Goal: Information Seeking & Learning: Understand process/instructions

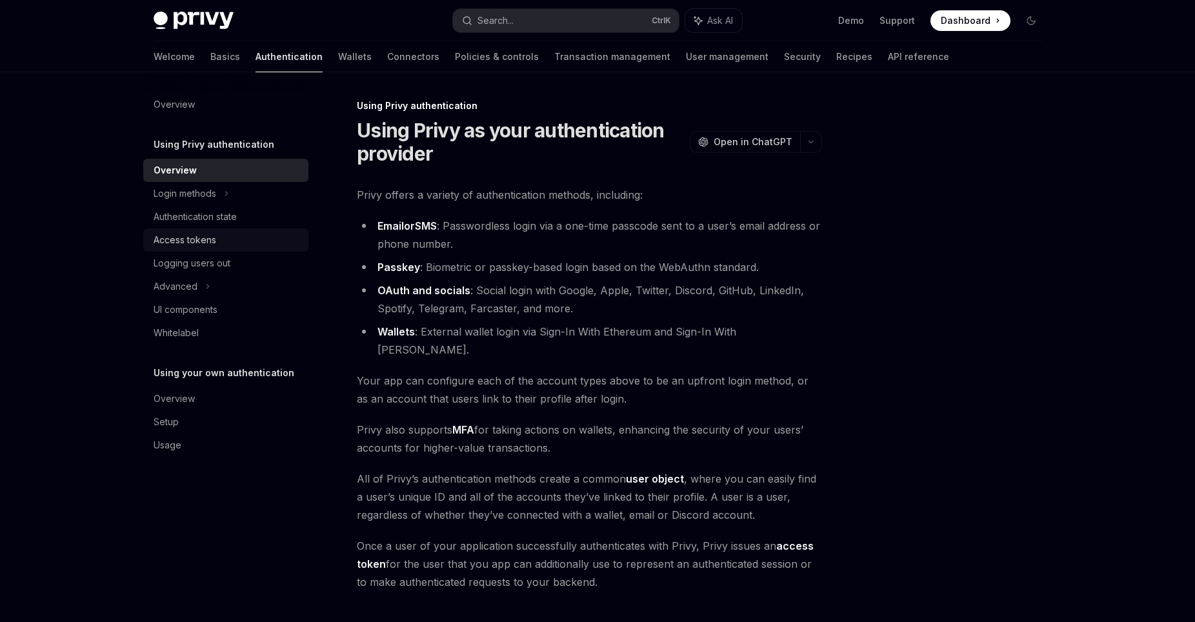
click at [223, 230] on link "Access tokens" at bounding box center [225, 239] width 165 height 23
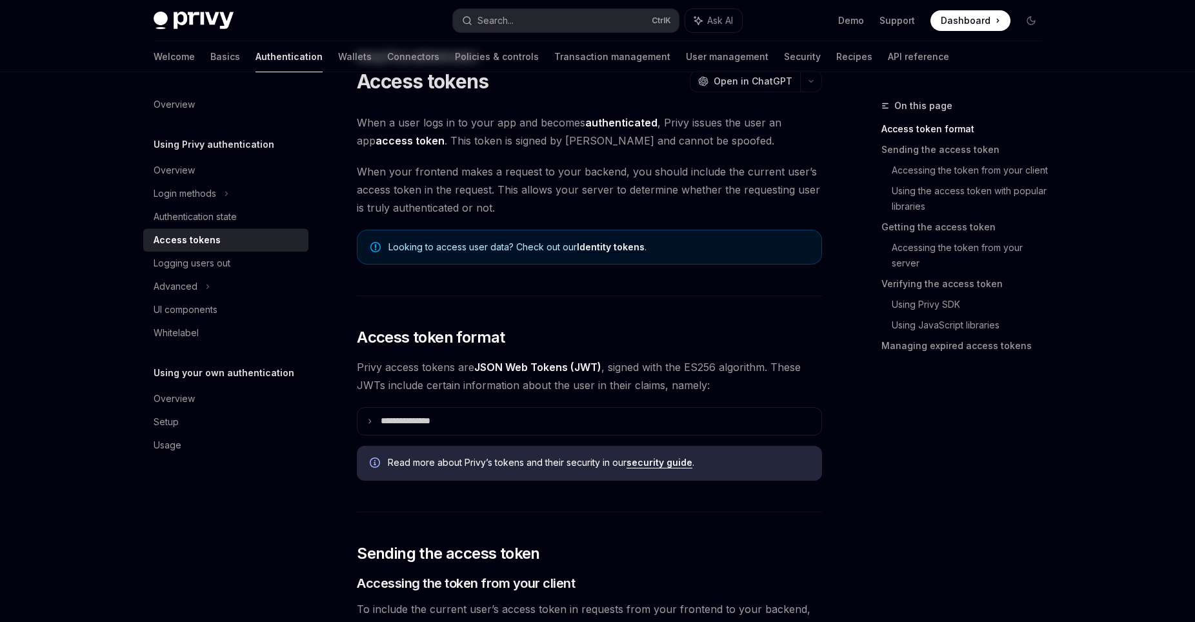
scroll to position [88, 0]
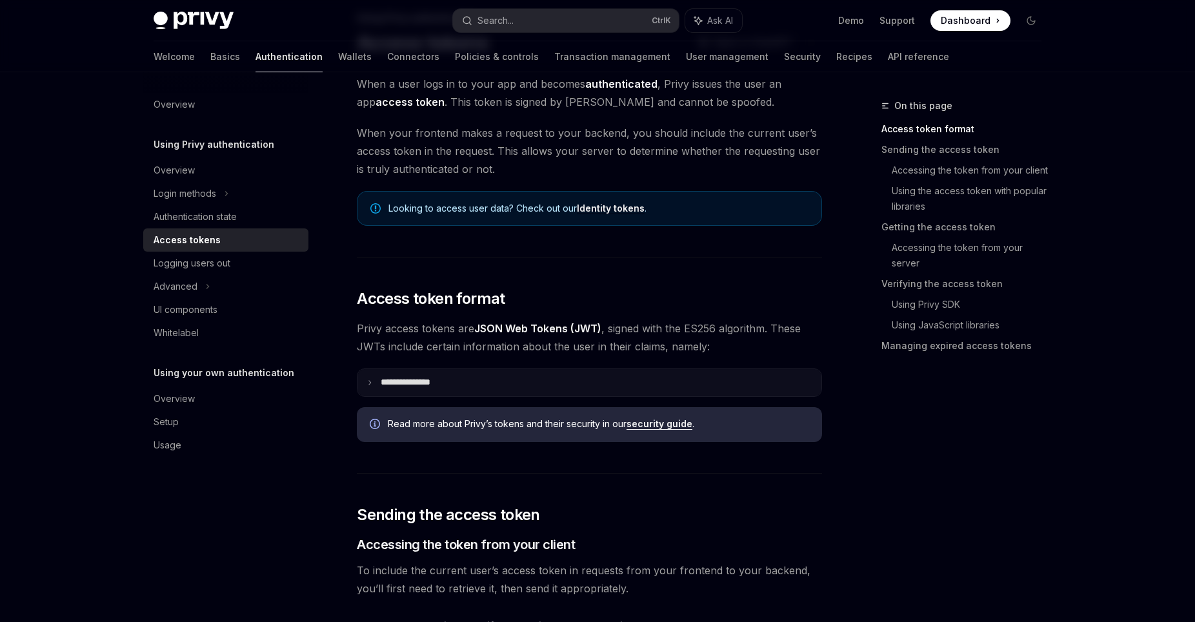
click at [398, 380] on p "**********" at bounding box center [416, 383] width 70 height 12
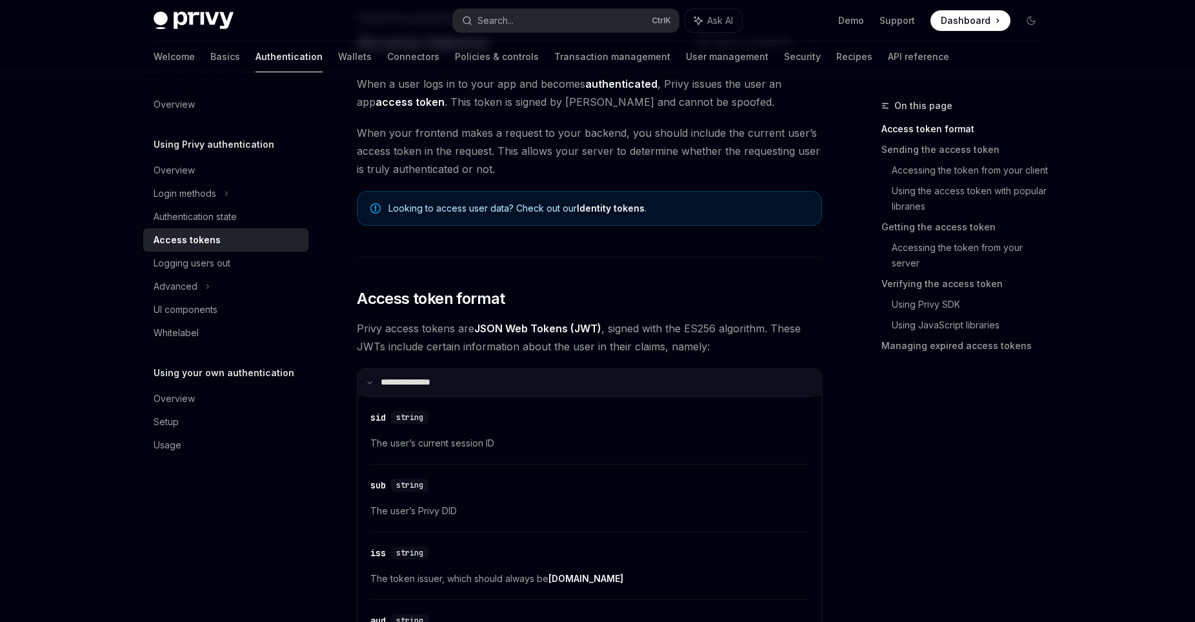
click at [420, 380] on p "**********" at bounding box center [414, 383] width 66 height 12
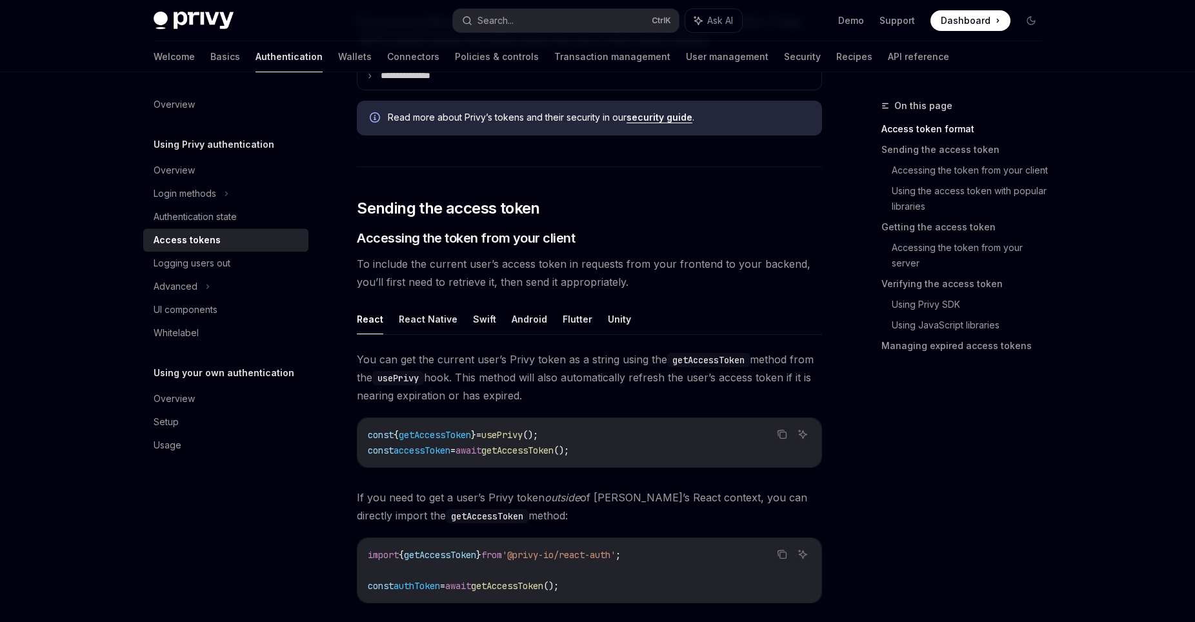
scroll to position [439, 0]
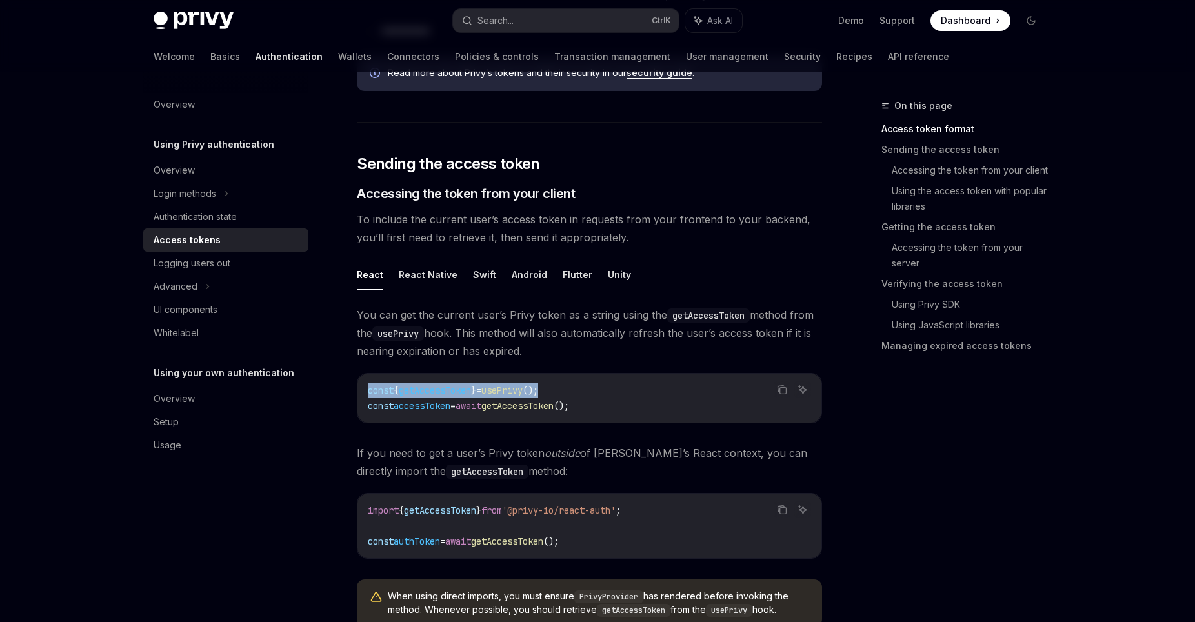
drag, startPoint x: 593, startPoint y: 391, endPoint x: 358, endPoint y: 396, distance: 235.0
click at [358, 396] on div "const { getAccessToken } = usePrivy (); const accessToken = await getAccessToke…" at bounding box center [590, 398] width 464 height 49
copy span "const { getAccessToken } = usePrivy ();"
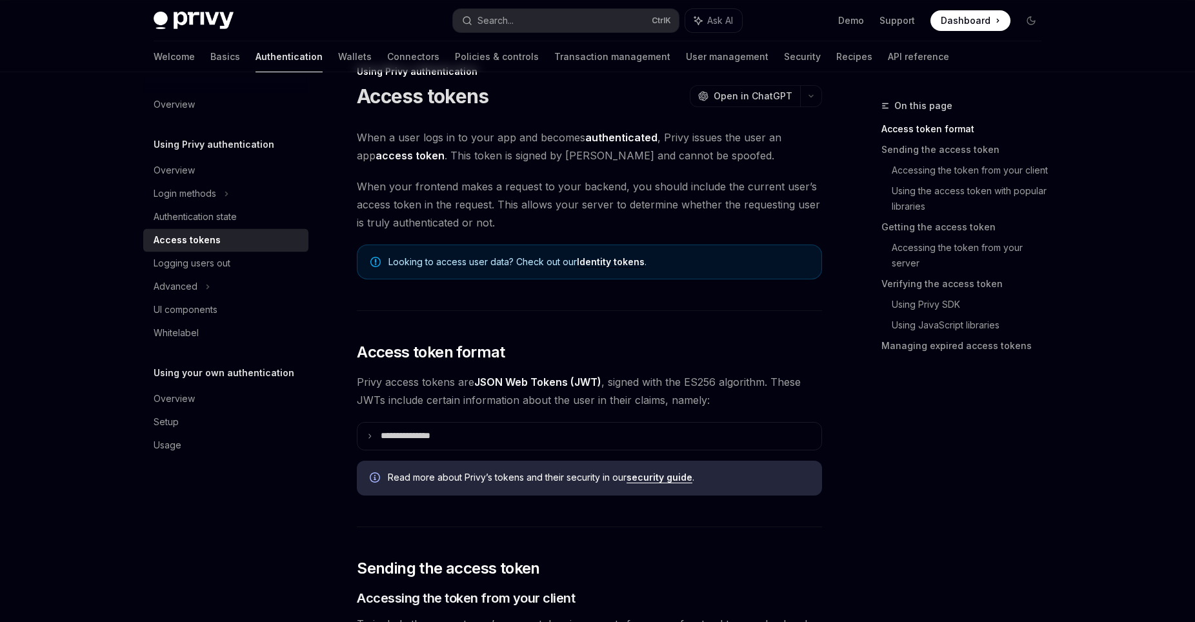
scroll to position [0, 0]
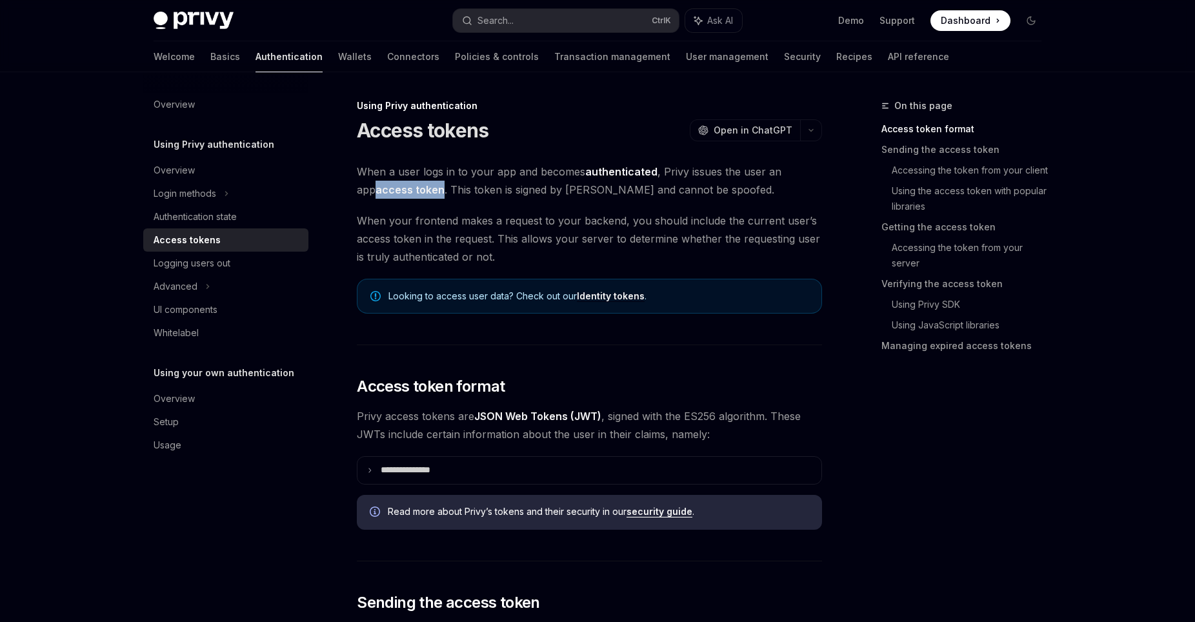
drag, startPoint x: 422, startPoint y: 194, endPoint x: 356, endPoint y: 194, distance: 66.5
click at [611, 298] on link "Identity tokens" at bounding box center [611, 296] width 68 height 12
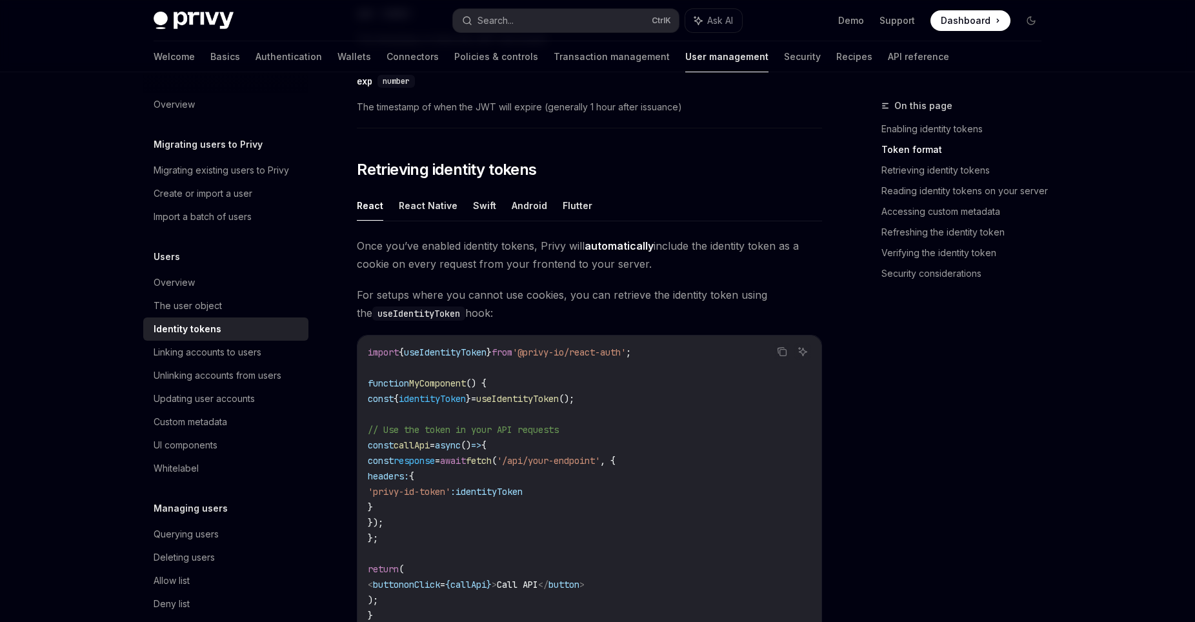
scroll to position [1053, 0]
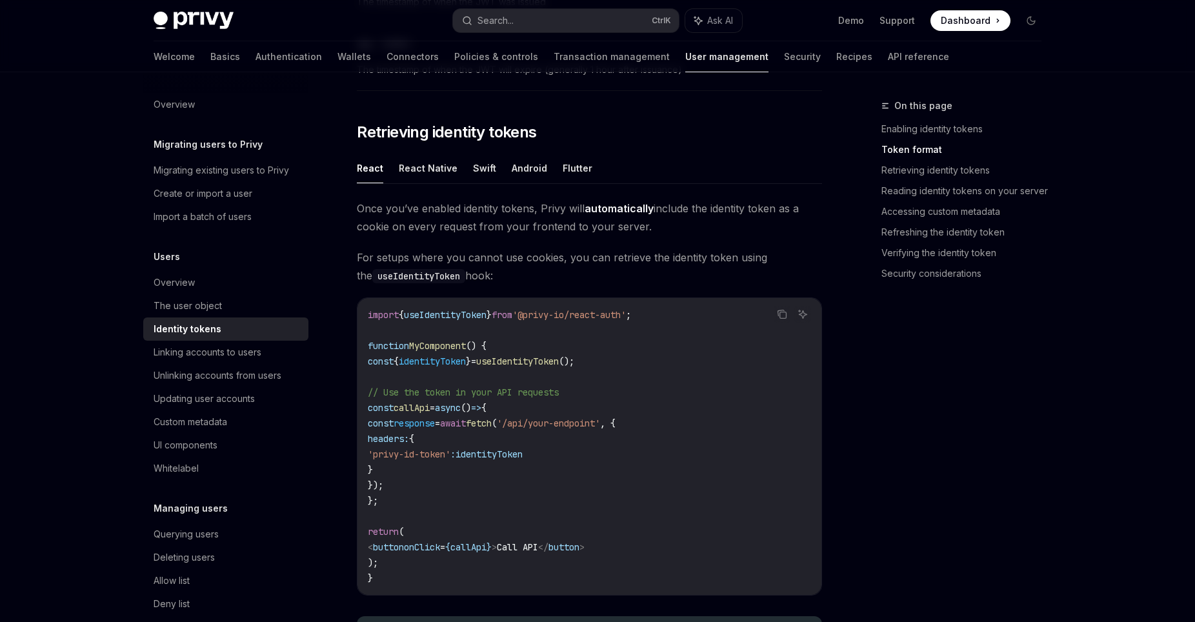
click at [466, 360] on span "identityToken" at bounding box center [432, 362] width 67 height 12
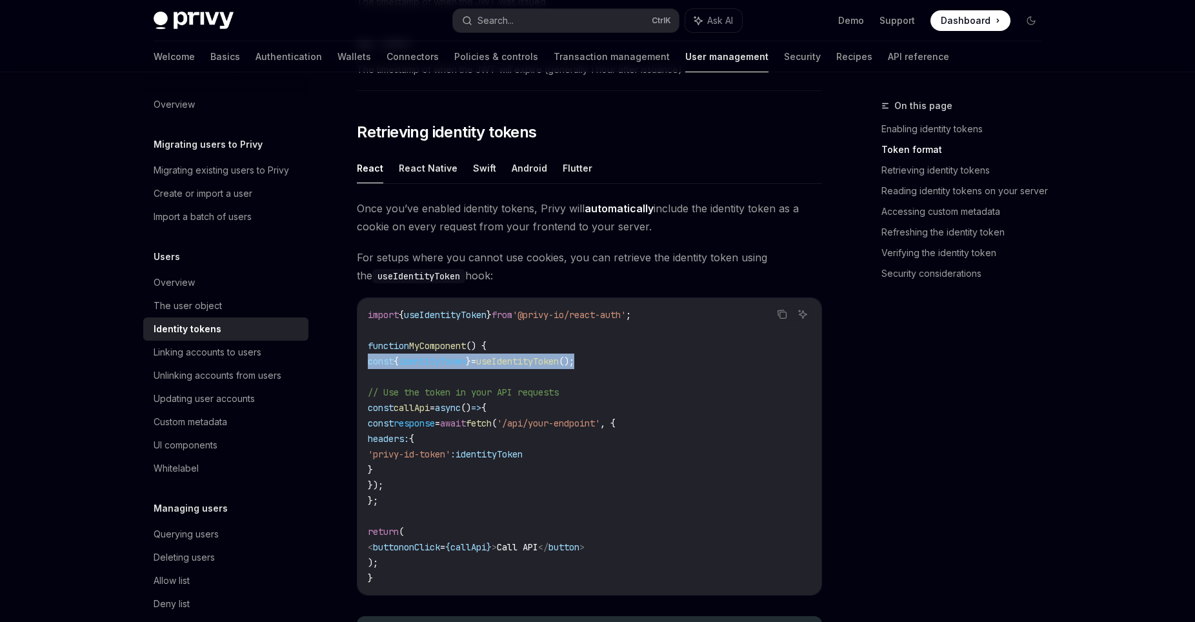
click at [466, 360] on span "identityToken" at bounding box center [432, 362] width 67 height 12
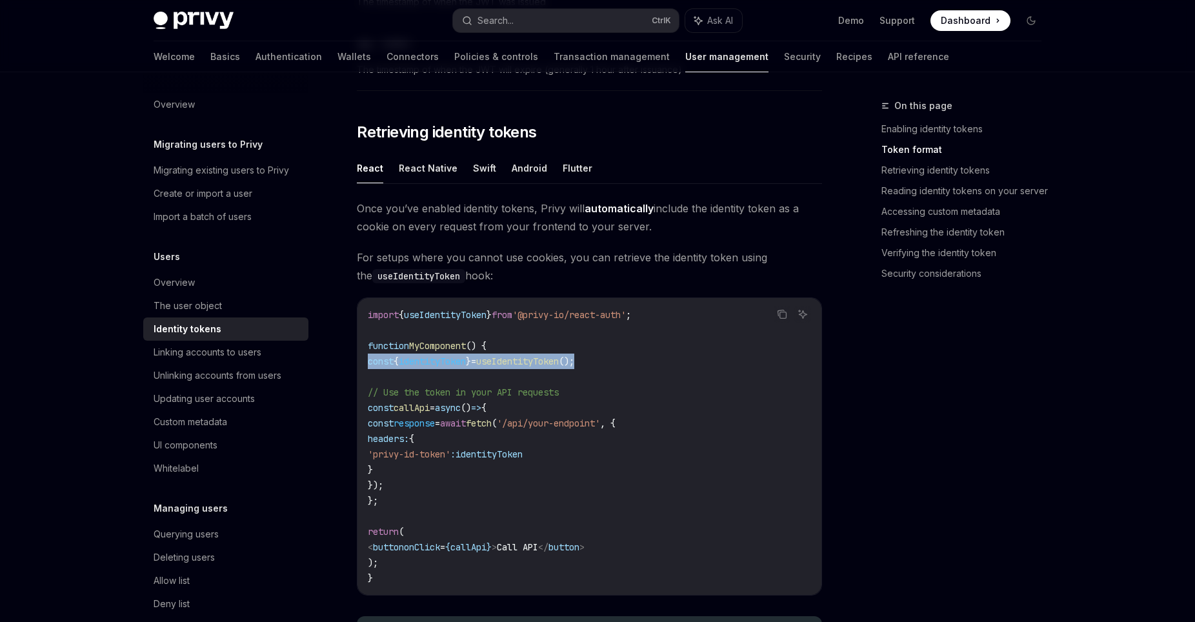
click at [466, 360] on span "identityToken" at bounding box center [432, 362] width 67 height 12
click at [543, 360] on span "useIdentityToken" at bounding box center [517, 362] width 83 height 12
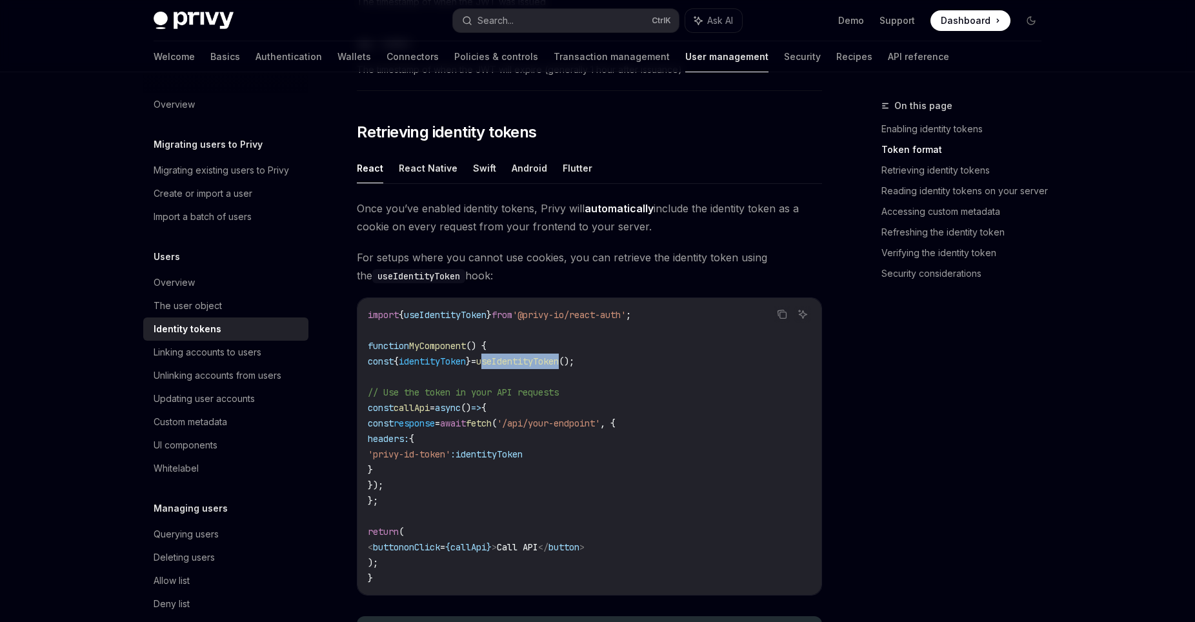
click at [531, 361] on span "useIdentityToken" at bounding box center [517, 362] width 83 height 12
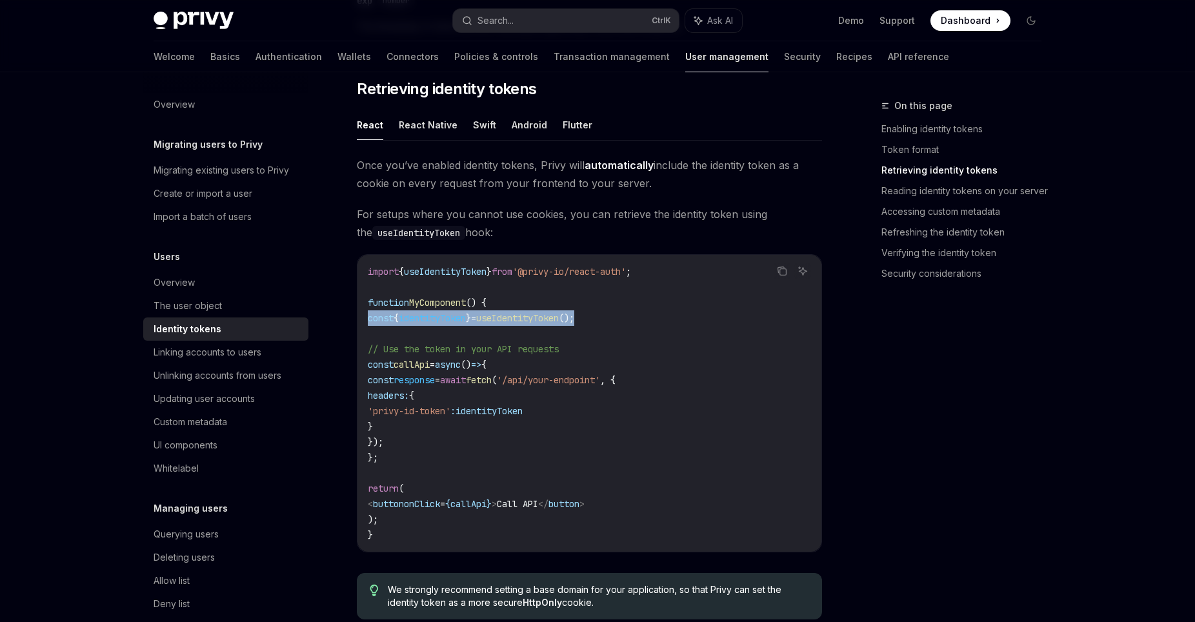
scroll to position [1141, 0]
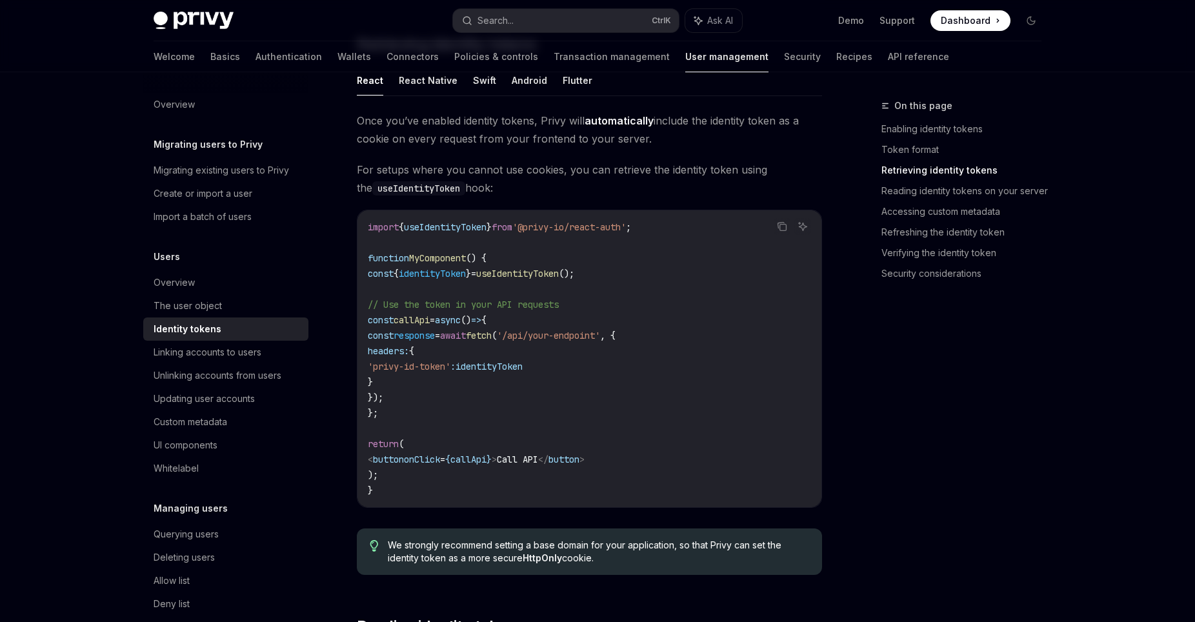
click at [523, 367] on span "identityToken" at bounding box center [489, 367] width 67 height 12
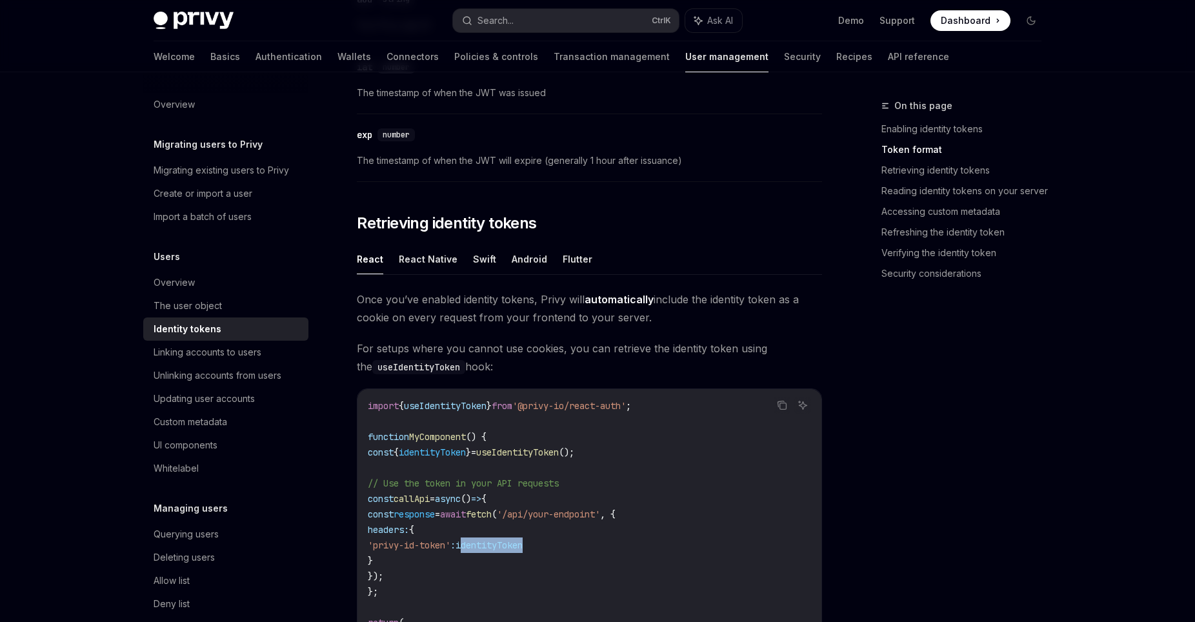
scroll to position [966, 0]
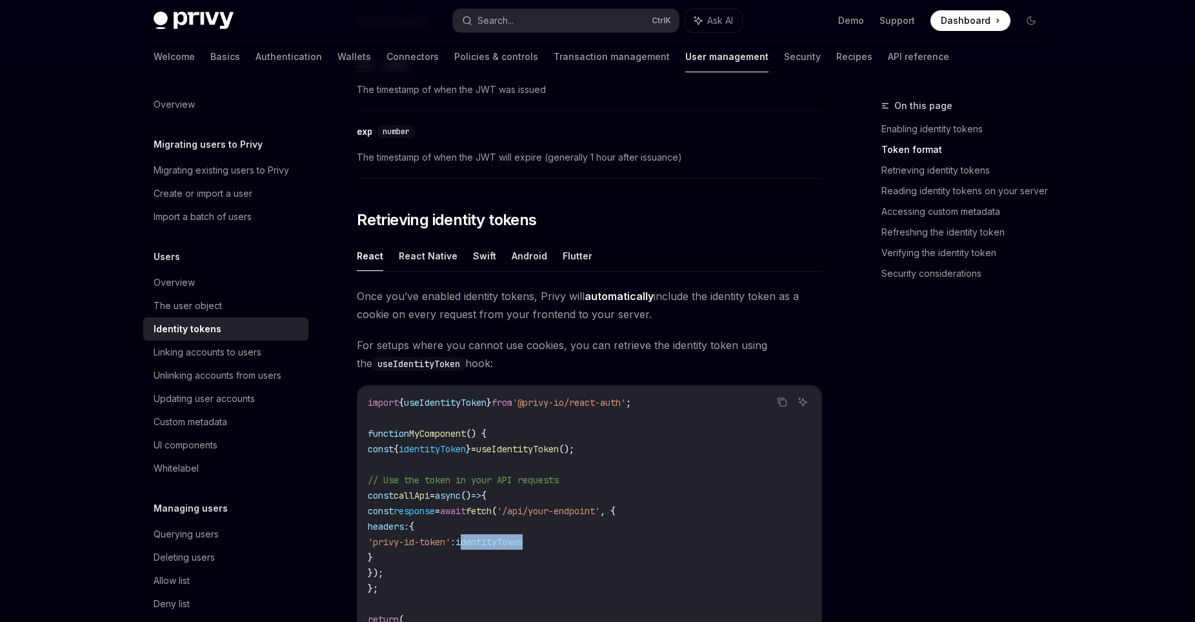
click at [441, 446] on span "identityToken" at bounding box center [432, 449] width 67 height 12
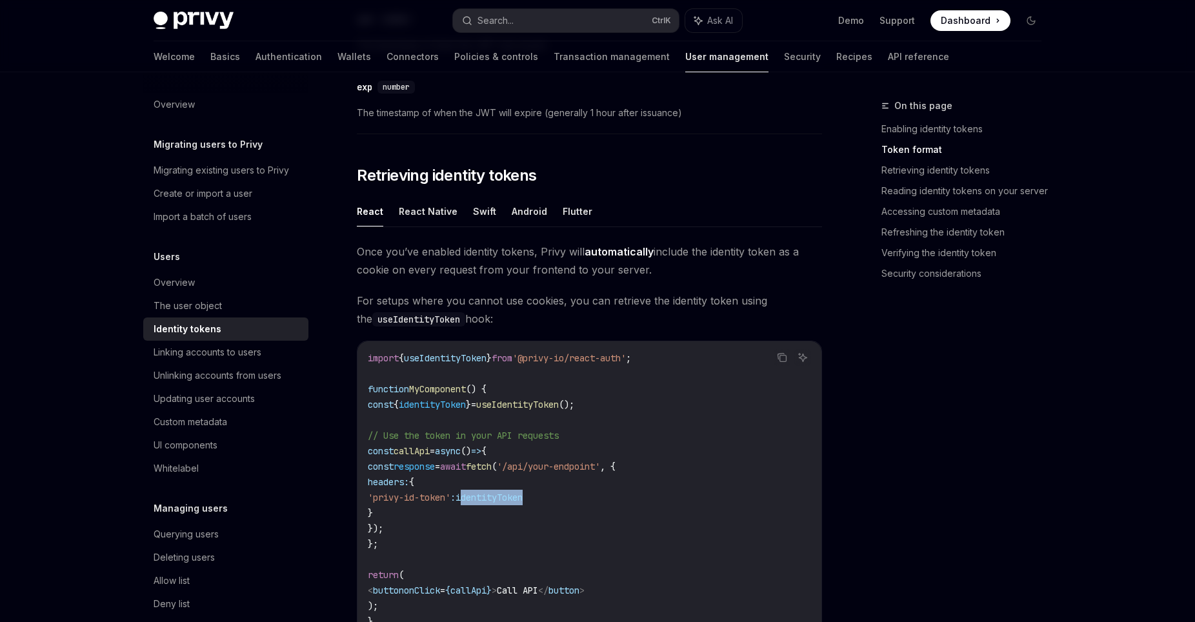
scroll to position [1053, 0]
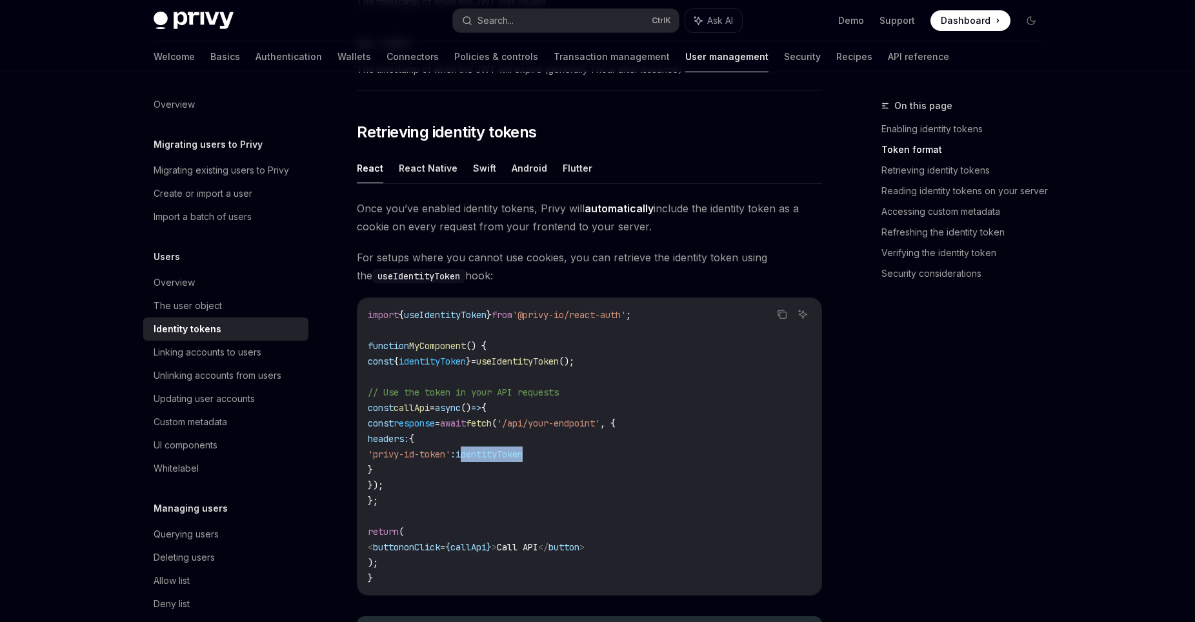
click at [463, 362] on span "identityToken" at bounding box center [432, 362] width 67 height 12
drag, startPoint x: 422, startPoint y: 363, endPoint x: 493, endPoint y: 365, distance: 71.0
click at [493, 365] on span "const { identityToken } = useIdentityToken ();" at bounding box center [471, 362] width 207 height 12
drag, startPoint x: 380, startPoint y: 395, endPoint x: 607, endPoint y: 391, distance: 226.6
click at [607, 391] on code "import { useIdentityToken } from '@privy-io/react-auth' ; function MyComponent …" at bounding box center [589, 446] width 443 height 279
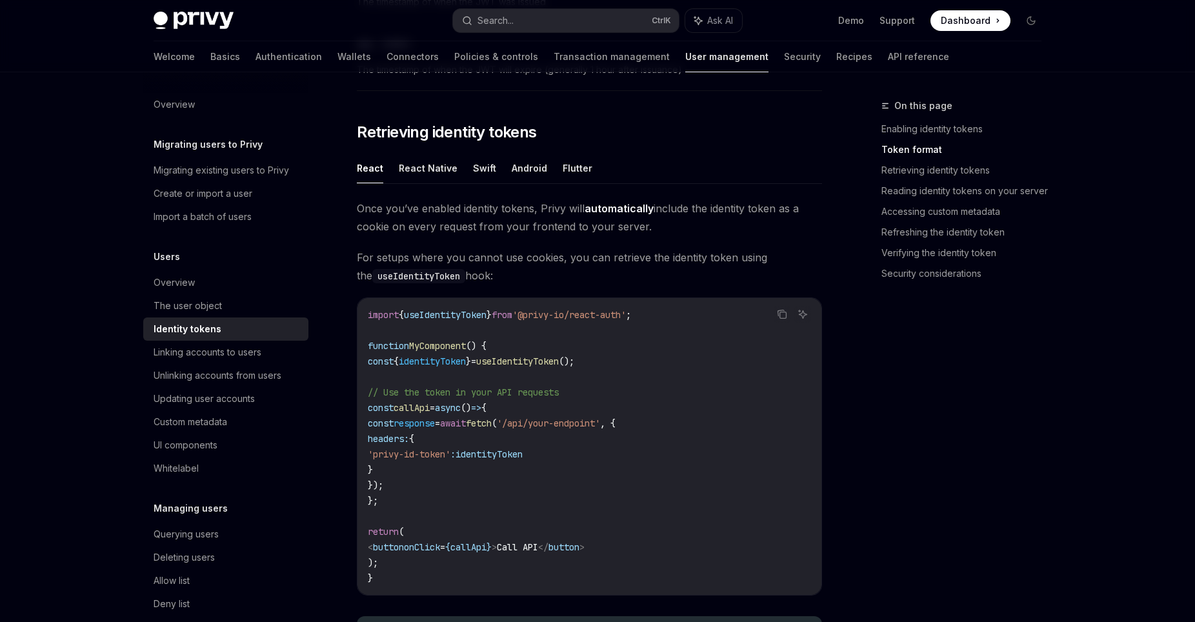
click at [593, 402] on code "import { useIdentityToken } from '@privy-io/react-auth' ; function MyComponent …" at bounding box center [589, 446] width 443 height 279
drag, startPoint x: 584, startPoint y: 392, endPoint x: 380, endPoint y: 396, distance: 204.0
click at [380, 396] on code "import { useIdentityToken } from '@privy-io/react-auth' ; function MyComponent …" at bounding box center [589, 446] width 443 height 279
click at [389, 443] on span "headers:" at bounding box center [388, 439] width 41 height 12
drag, startPoint x: 380, startPoint y: 394, endPoint x: 590, endPoint y: 394, distance: 210.4
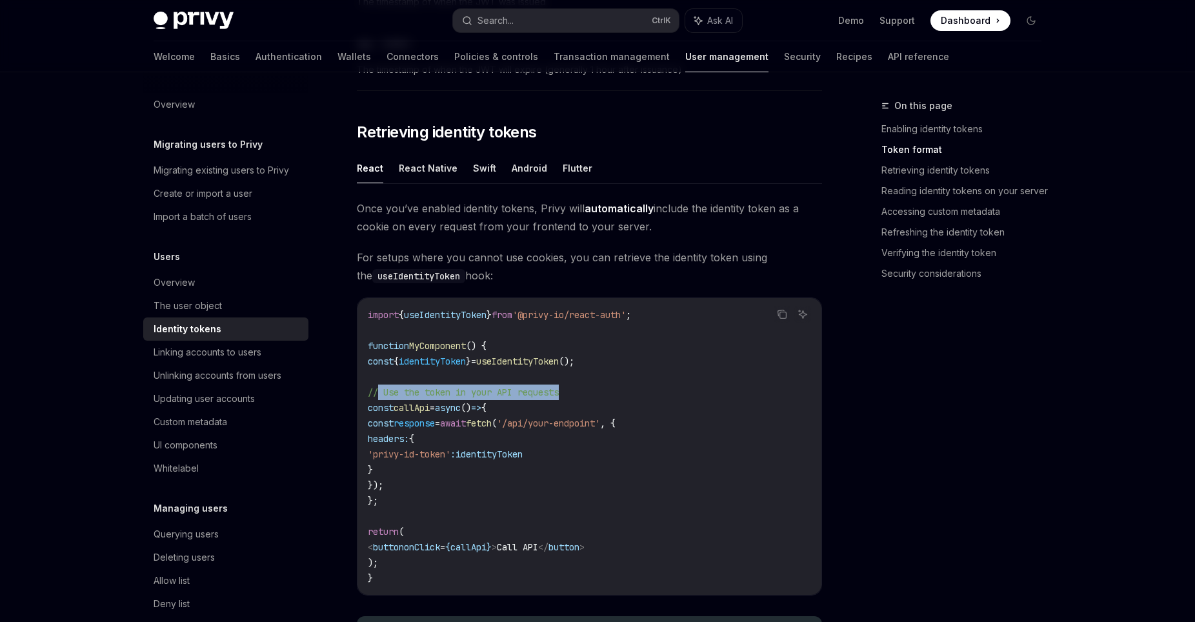
click at [590, 394] on code "import { useIdentityToken } from '@privy-io/react-auth' ; function MyComponent …" at bounding box center [589, 446] width 443 height 279
click at [581, 399] on code "import { useIdentityToken } from '@privy-io/react-auth' ; function MyComponent …" at bounding box center [589, 446] width 443 height 279
drag, startPoint x: 379, startPoint y: 394, endPoint x: 596, endPoint y: 396, distance: 216.9
click at [596, 396] on code "import { useIdentityToken } from '@privy-io/react-auth' ; function MyComponent …" at bounding box center [589, 446] width 443 height 279
click at [593, 397] on code "import { useIdentityToken } from '@privy-io/react-auth' ; function MyComponent …" at bounding box center [589, 446] width 443 height 279
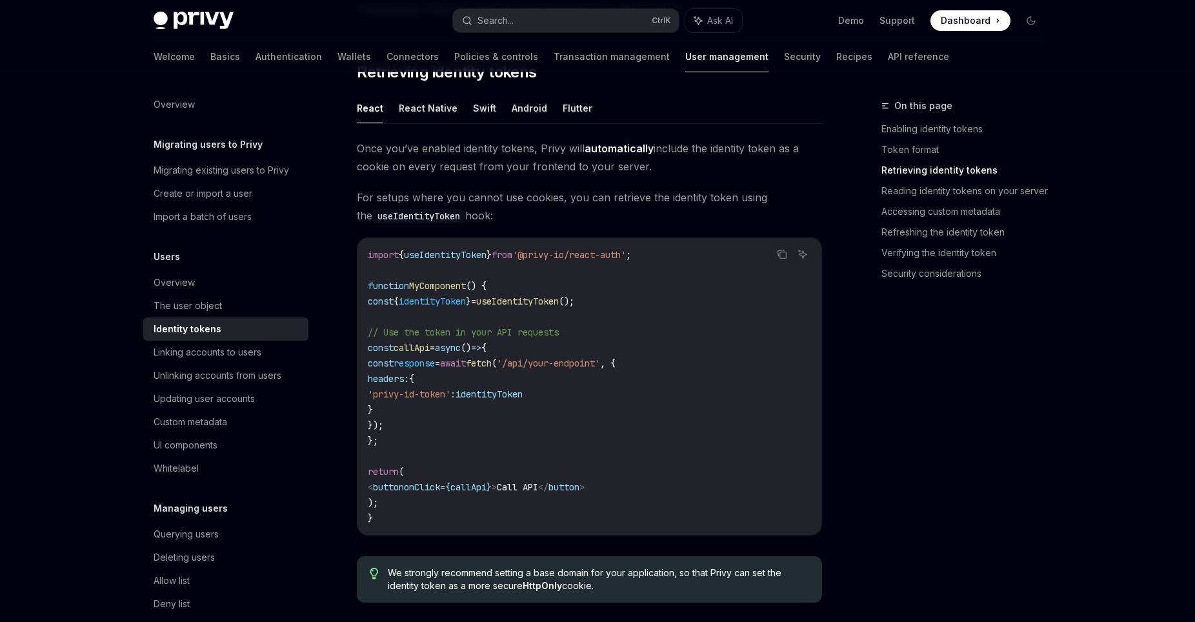
scroll to position [1141, 0]
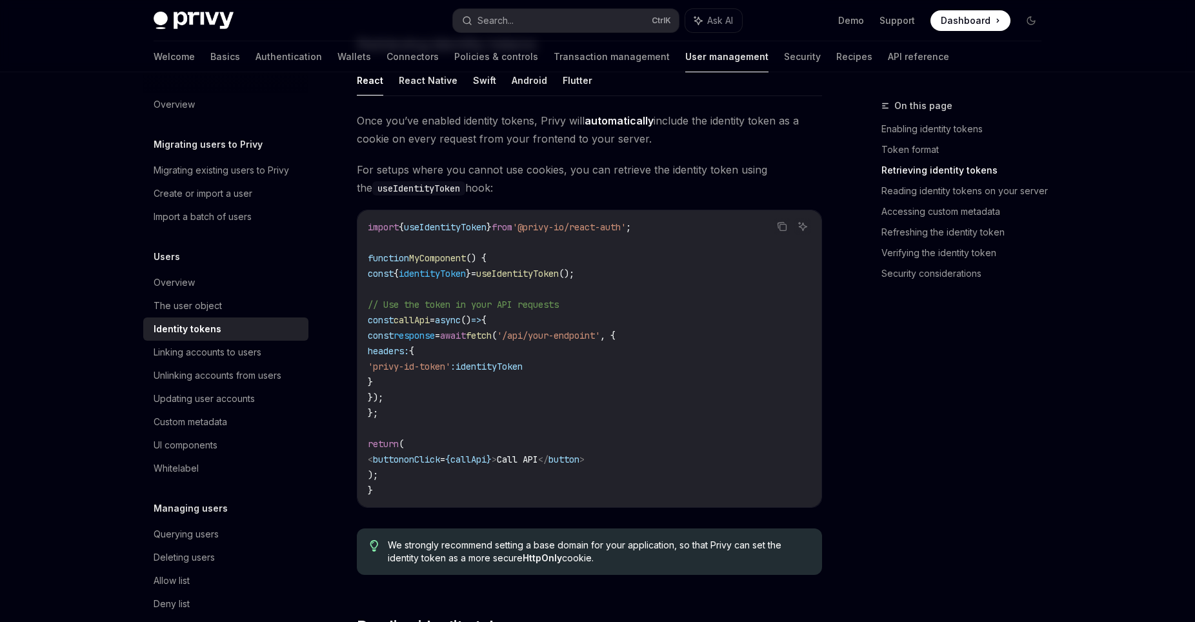
drag, startPoint x: 400, startPoint y: 354, endPoint x: 401, endPoint y: 389, distance: 35.5
click at [401, 389] on code "import { useIdentityToken } from '@privy-io/react-auth' ; function MyComponent …" at bounding box center [589, 358] width 443 height 279
click at [407, 383] on code "import { useIdentityToken } from '@privy-io/react-auth' ; function MyComponent …" at bounding box center [589, 358] width 443 height 279
drag, startPoint x: 408, startPoint y: 383, endPoint x: 401, endPoint y: 352, distance: 31.6
click at [401, 352] on code "import { useIdentityToken } from '@privy-io/react-auth' ; function MyComponent …" at bounding box center [589, 358] width 443 height 279
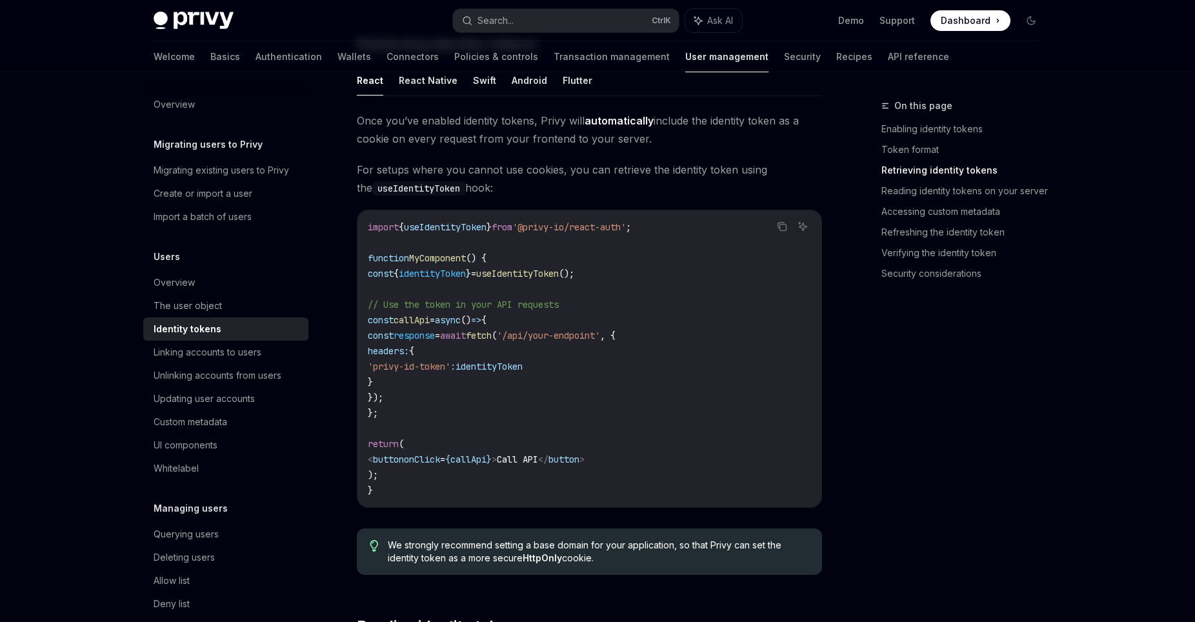
click at [412, 382] on code "import { useIdentityToken } from '@privy-io/react-auth' ; function MyComponent …" at bounding box center [589, 358] width 443 height 279
drag, startPoint x: 412, startPoint y: 382, endPoint x: 401, endPoint y: 352, distance: 32.0
click at [401, 352] on code "import { useIdentityToken } from '@privy-io/react-auth' ; function MyComponent …" at bounding box center [589, 358] width 443 height 279
click at [428, 385] on code "import { useIdentityToken } from '@privy-io/react-auth' ; function MyComponent …" at bounding box center [589, 358] width 443 height 279
click at [523, 372] on span "identityToken" at bounding box center [489, 367] width 67 height 12
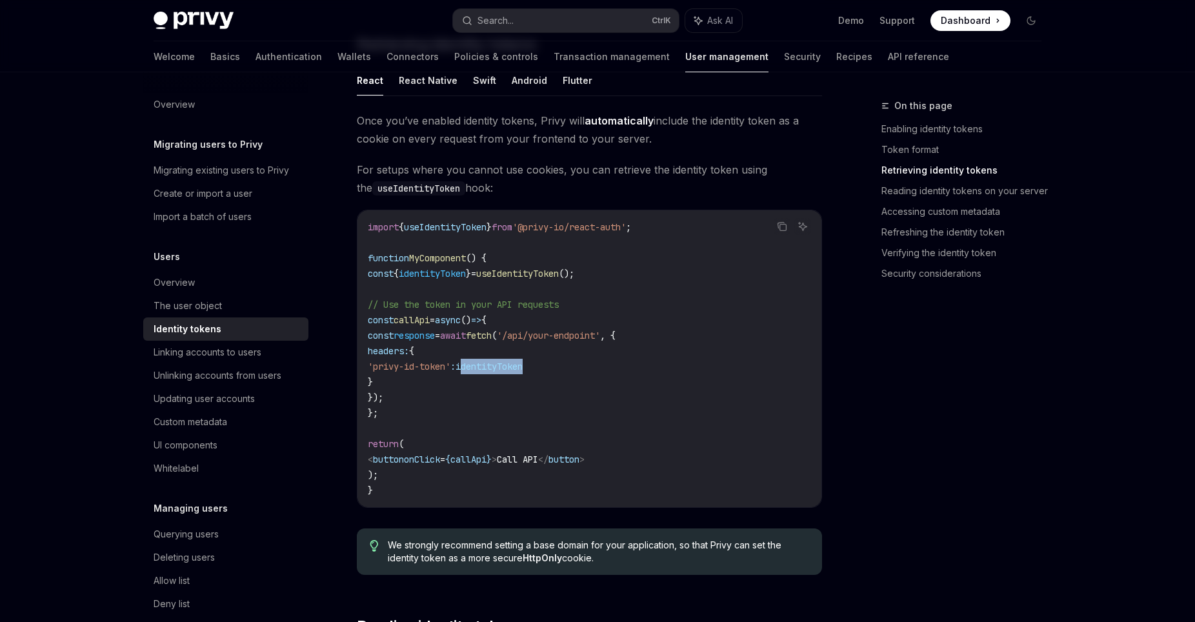
click at [523, 372] on span "identityToken" at bounding box center [489, 367] width 67 height 12
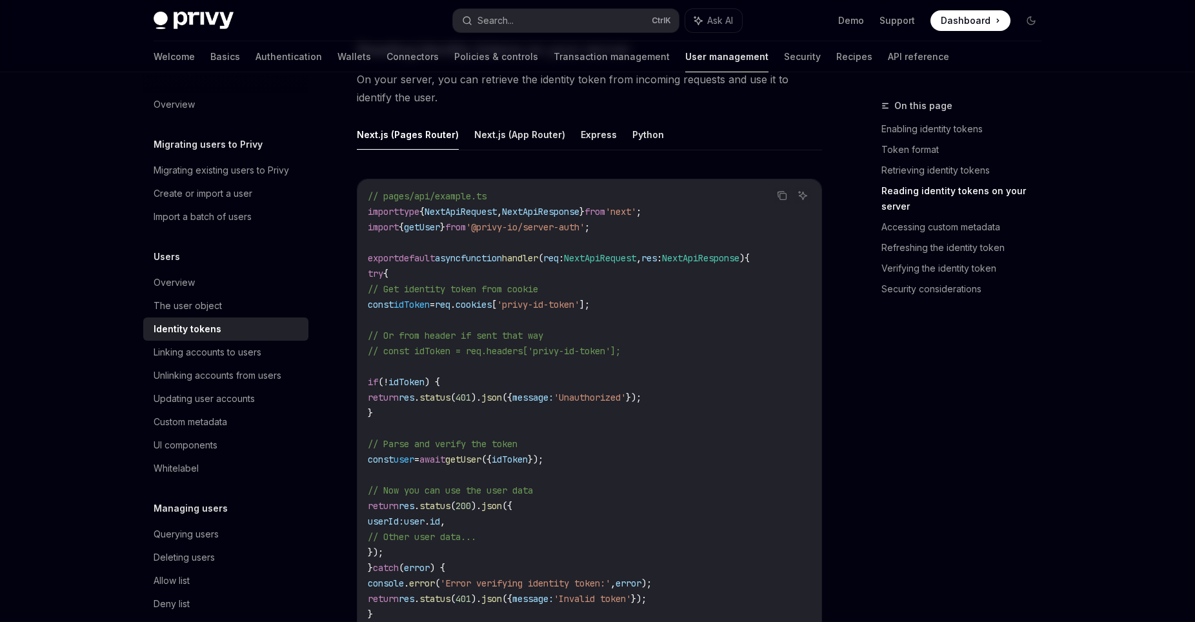
scroll to position [1756, 0]
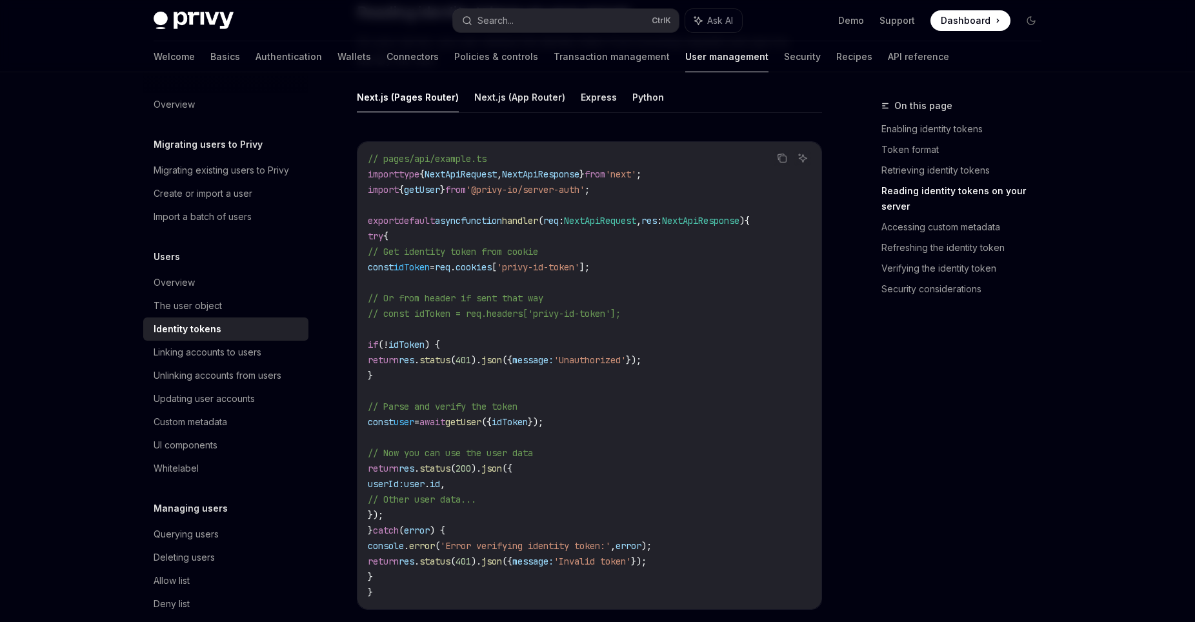
click at [580, 268] on span "'privy-id-token'" at bounding box center [538, 267] width 83 height 12
click at [430, 270] on span "idToken" at bounding box center [412, 267] width 36 height 12
click at [425, 349] on span "idToken" at bounding box center [407, 345] width 36 height 12
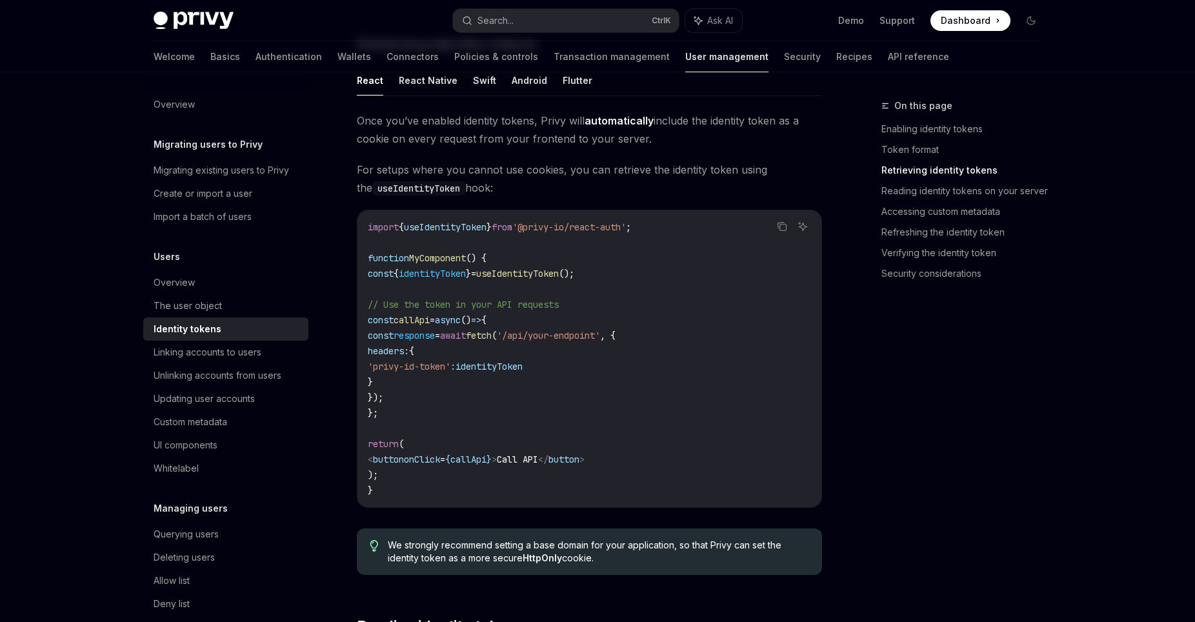
scroll to position [1053, 0]
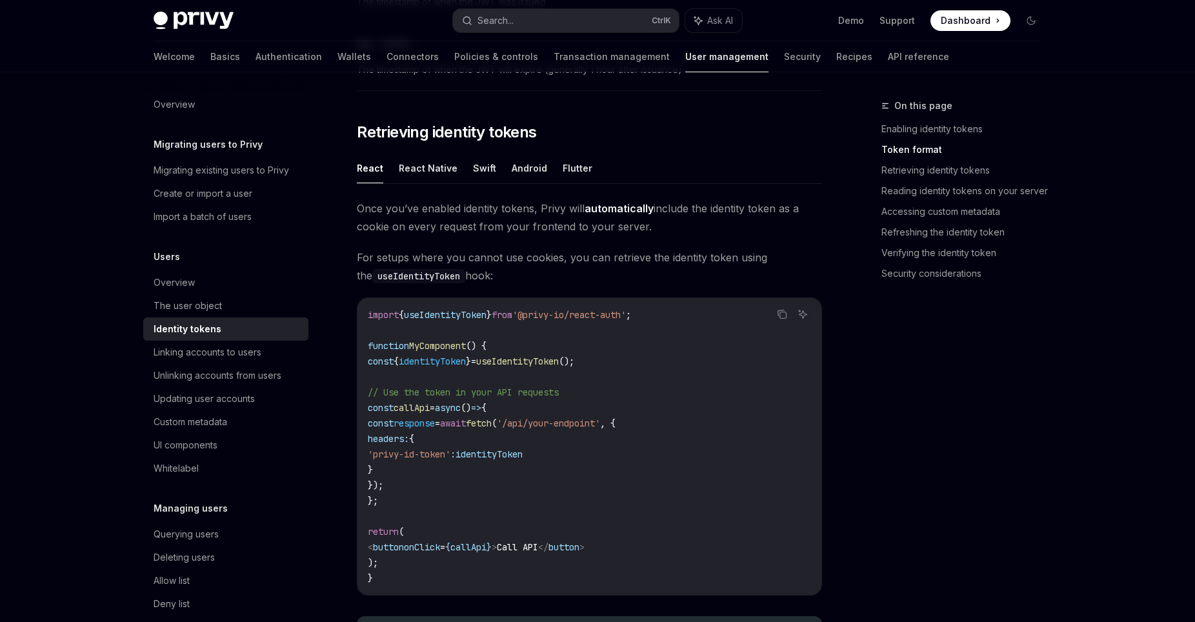
click at [549, 361] on span "useIdentityToken" at bounding box center [517, 362] width 83 height 12
click at [521, 368] on code "import { useIdentityToken } from '@privy-io/react-auth' ; function MyComponent …" at bounding box center [589, 446] width 443 height 279
click at [458, 361] on span "identityToken" at bounding box center [432, 362] width 67 height 12
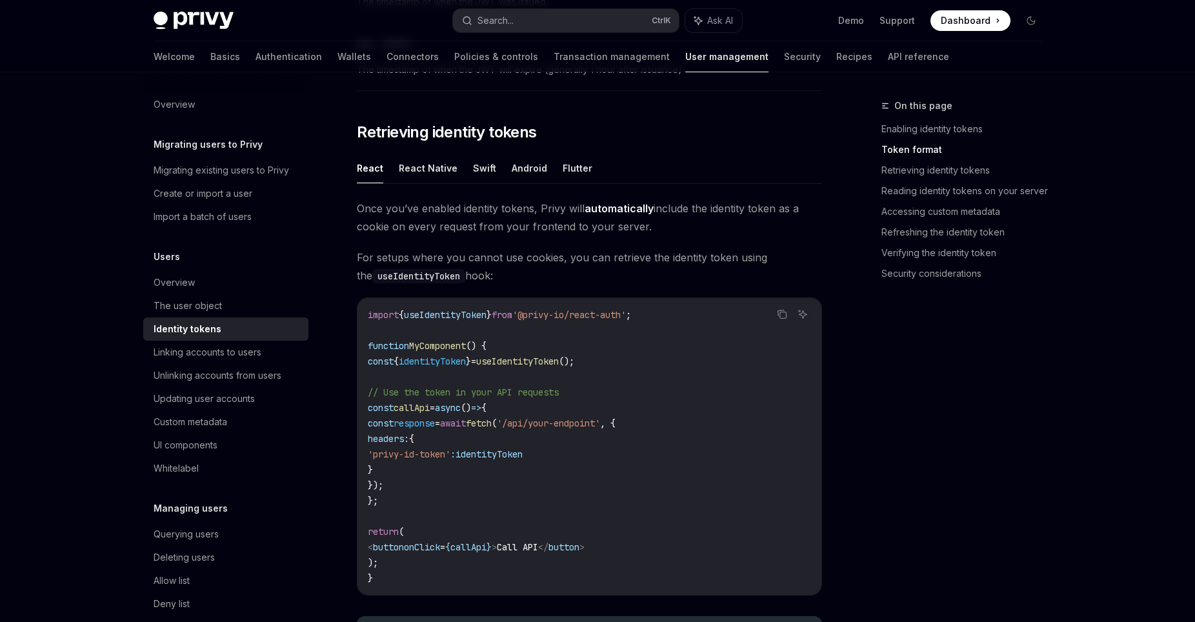
click at [458, 361] on span "identityToken" at bounding box center [432, 362] width 67 height 12
click at [449, 370] on code "import { useIdentityToken } from '@privy-io/react-auth' ; function MyComponent …" at bounding box center [589, 446] width 443 height 279
click at [449, 359] on span "identityToken" at bounding box center [432, 362] width 67 height 12
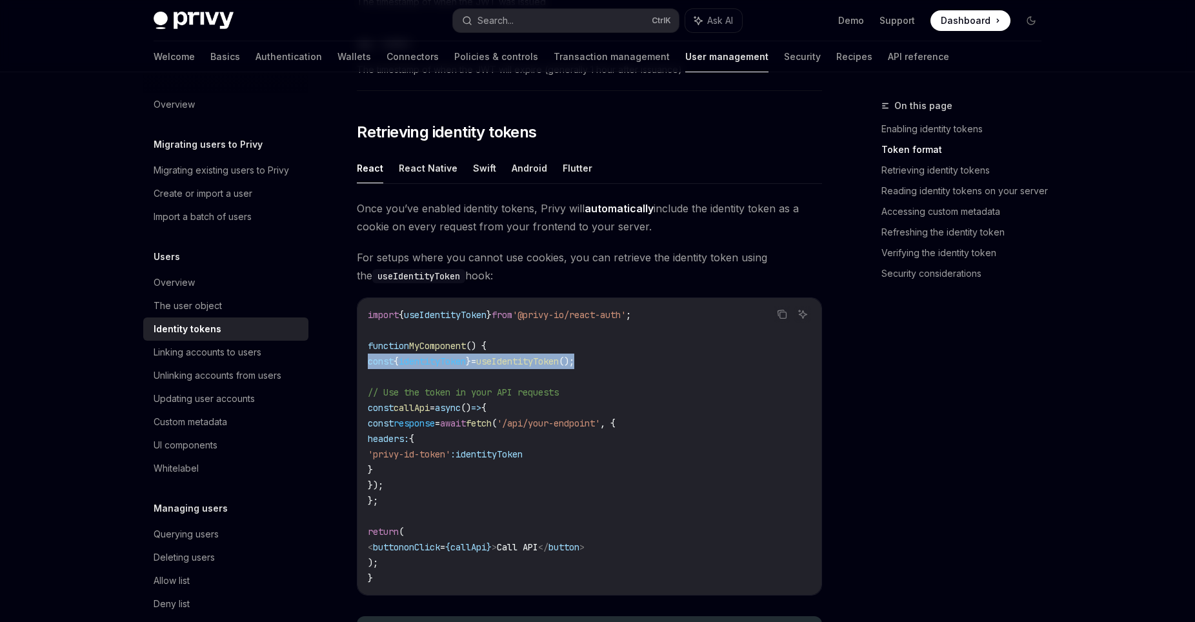
click at [449, 359] on span "identityToken" at bounding box center [432, 362] width 67 height 12
click at [440, 371] on code "import { useIdentityToken } from '@privy-io/react-auth' ; function MyComponent …" at bounding box center [589, 446] width 443 height 279
click at [444, 360] on span "identityToken" at bounding box center [432, 362] width 67 height 12
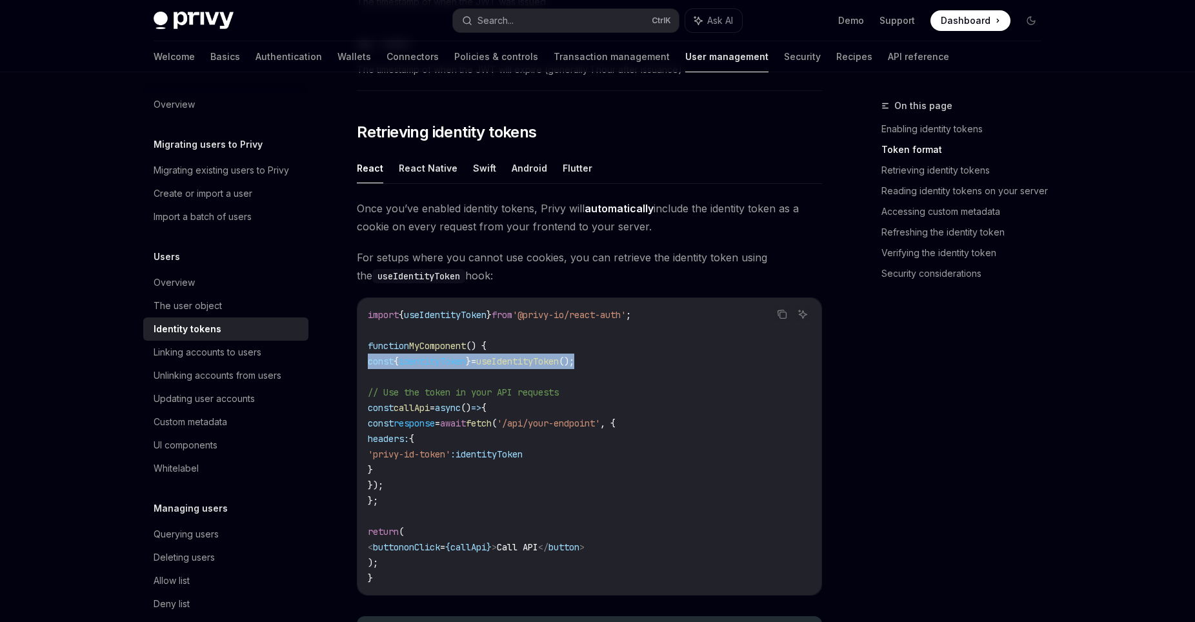
click at [444, 360] on span "identityToken" at bounding box center [432, 362] width 67 height 12
click at [445, 363] on span "identityToken" at bounding box center [432, 362] width 67 height 12
click at [590, 390] on code "import { useIdentityToken } from '@privy-io/react-auth' ; function MyComponent …" at bounding box center [589, 446] width 443 height 279
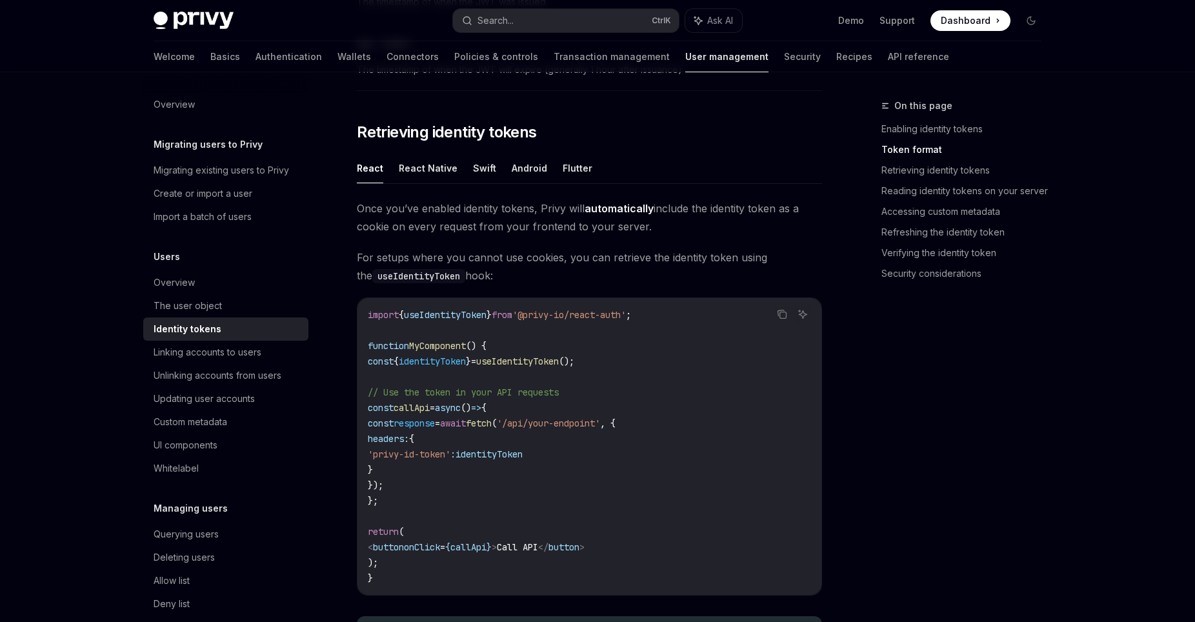
click at [523, 456] on span "identityToken" at bounding box center [489, 455] width 67 height 12
click at [528, 471] on code "import { useIdentityToken } from '@privy-io/react-auth' ; function MyComponent …" at bounding box center [589, 446] width 443 height 279
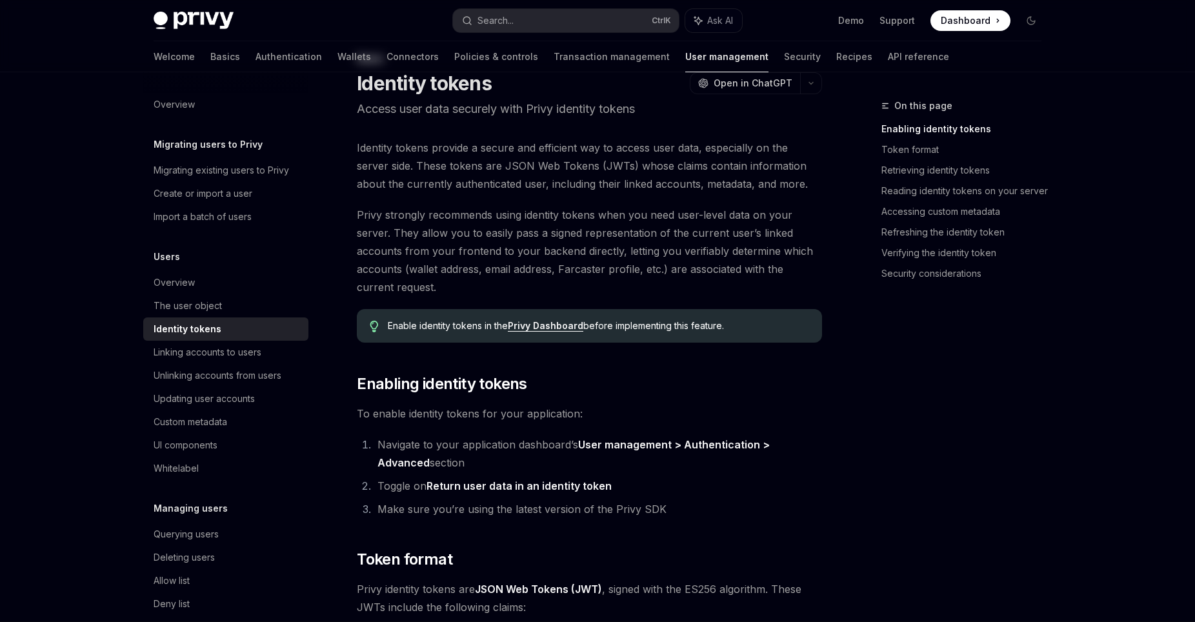
scroll to position [0, 0]
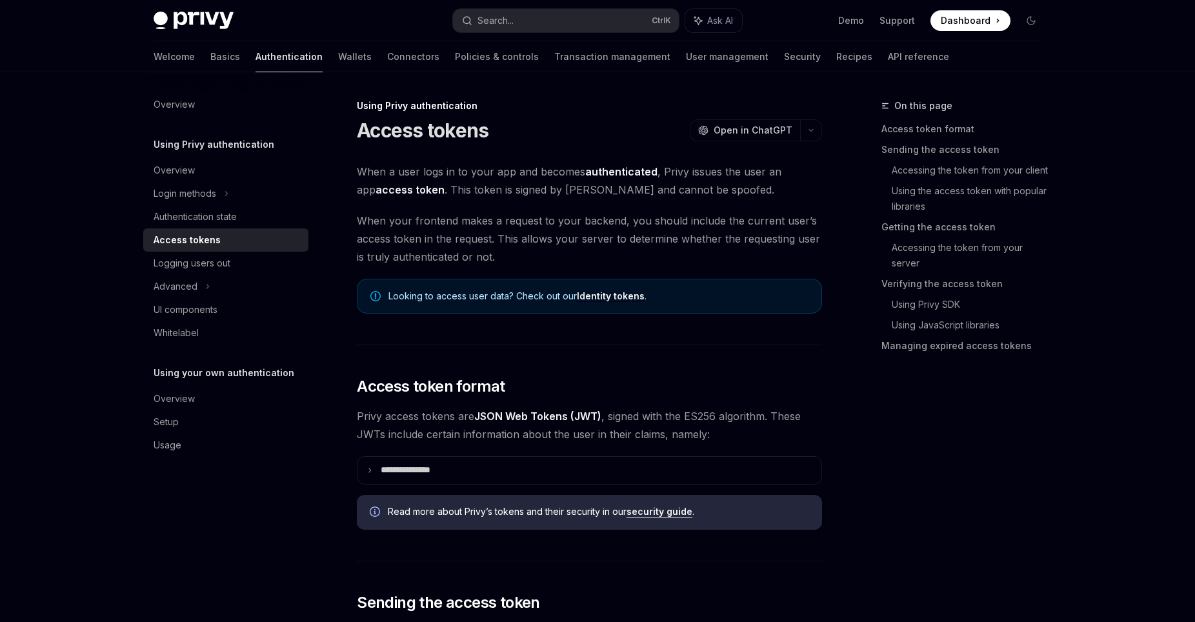
type textarea "*"
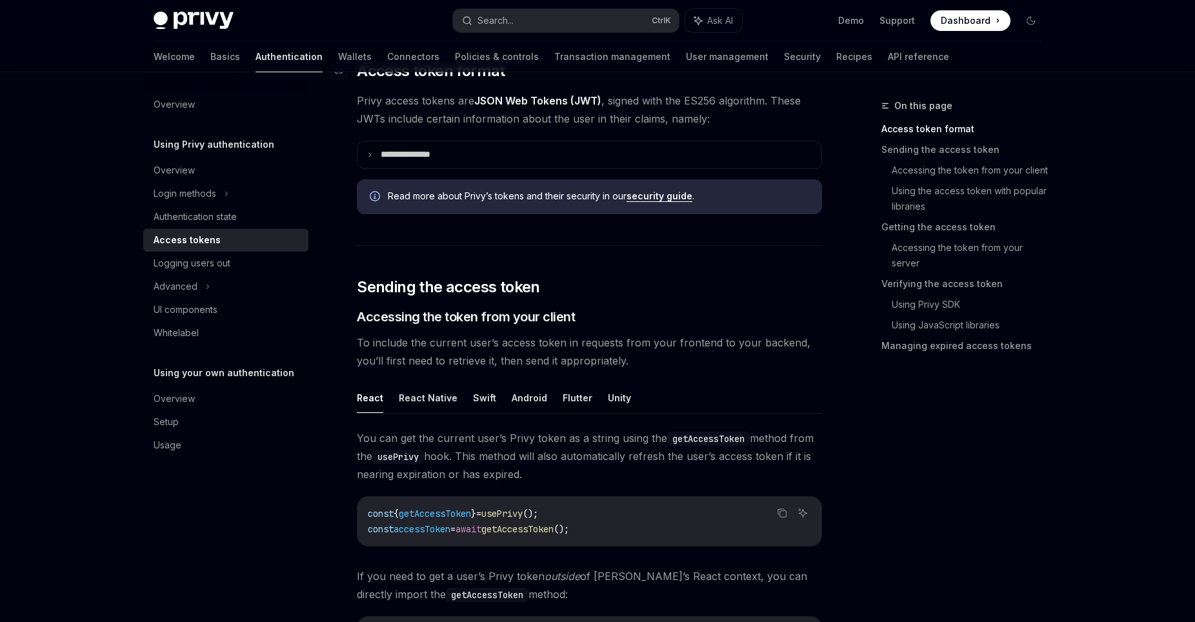
scroll to position [439, 0]
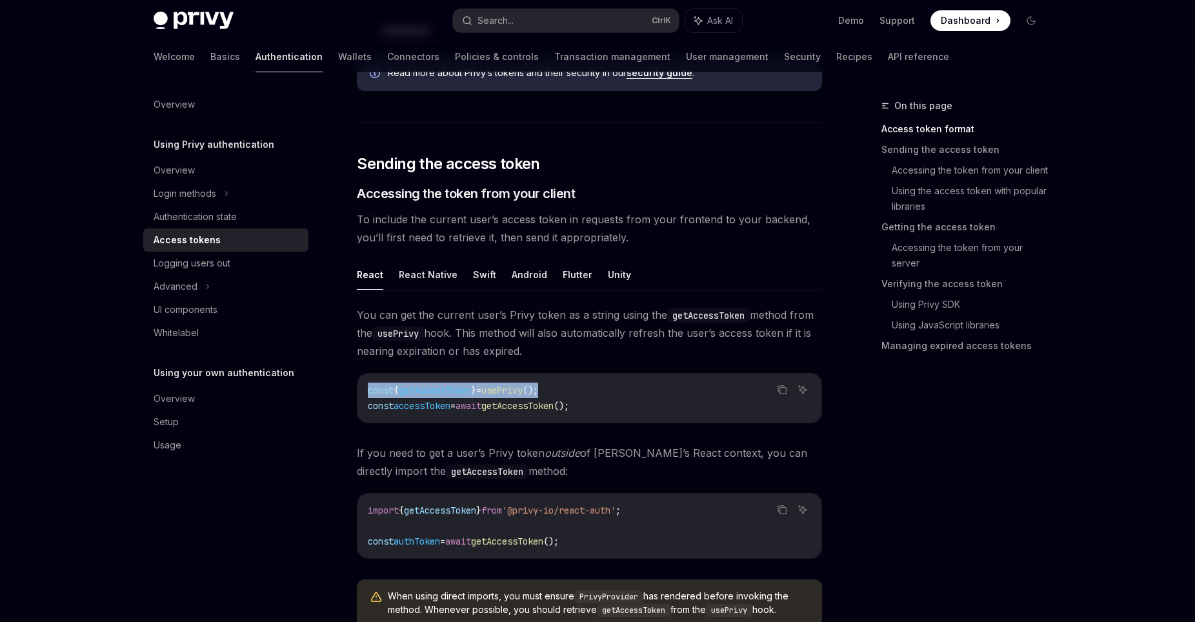
drag, startPoint x: 585, startPoint y: 396, endPoint x: 364, endPoint y: 397, distance: 221.4
click at [364, 397] on div "const { getAccessToken } = usePrivy (); const accessToken = await getAccessToke…" at bounding box center [590, 398] width 464 height 49
click at [423, 415] on div "const { getAccessToken } = usePrivy (); const accessToken = await getAccessToke…" at bounding box center [590, 398] width 464 height 49
drag, startPoint x: 620, startPoint y: 407, endPoint x: 357, endPoint y: 387, distance: 264.1
click at [358, 387] on div "const { getAccessToken } = usePrivy (); const accessToken = await getAccessToke…" at bounding box center [590, 398] width 464 height 49
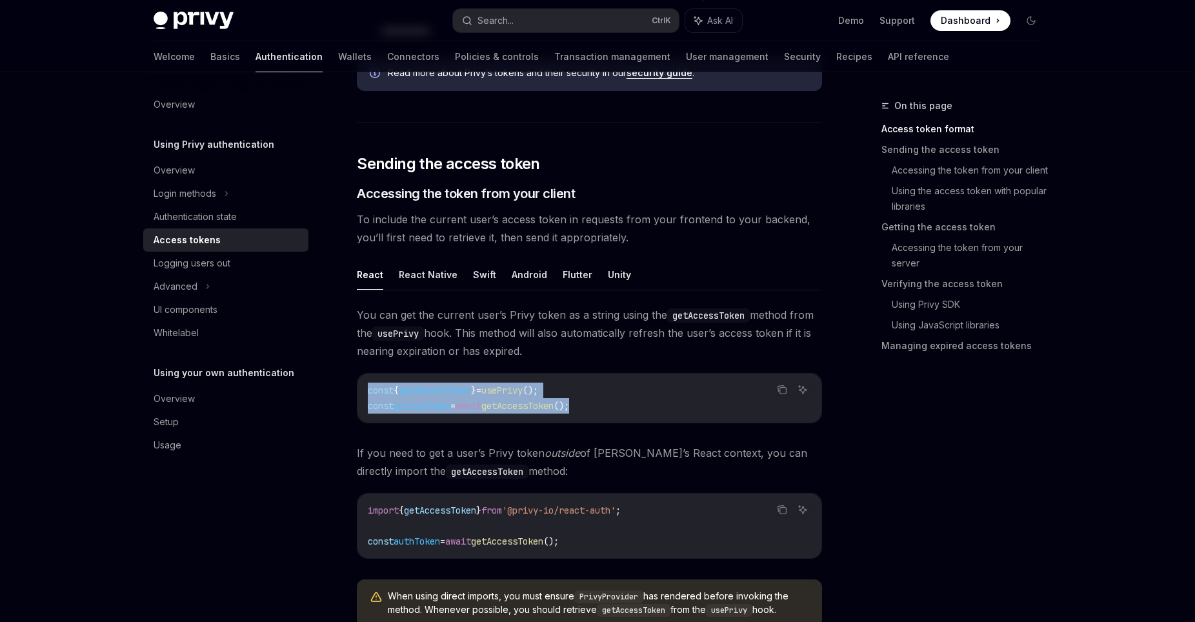
copy code "const { getAccessToken } = usePrivy (); const accessToken = await getAccessToke…"
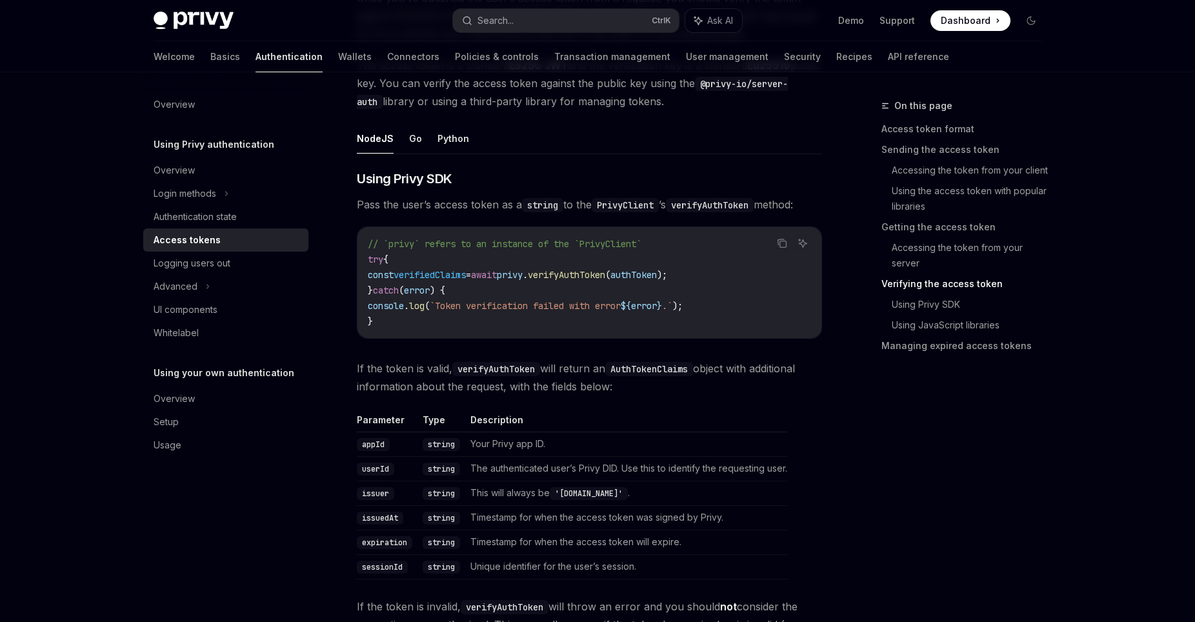
scroll to position [1931, 0]
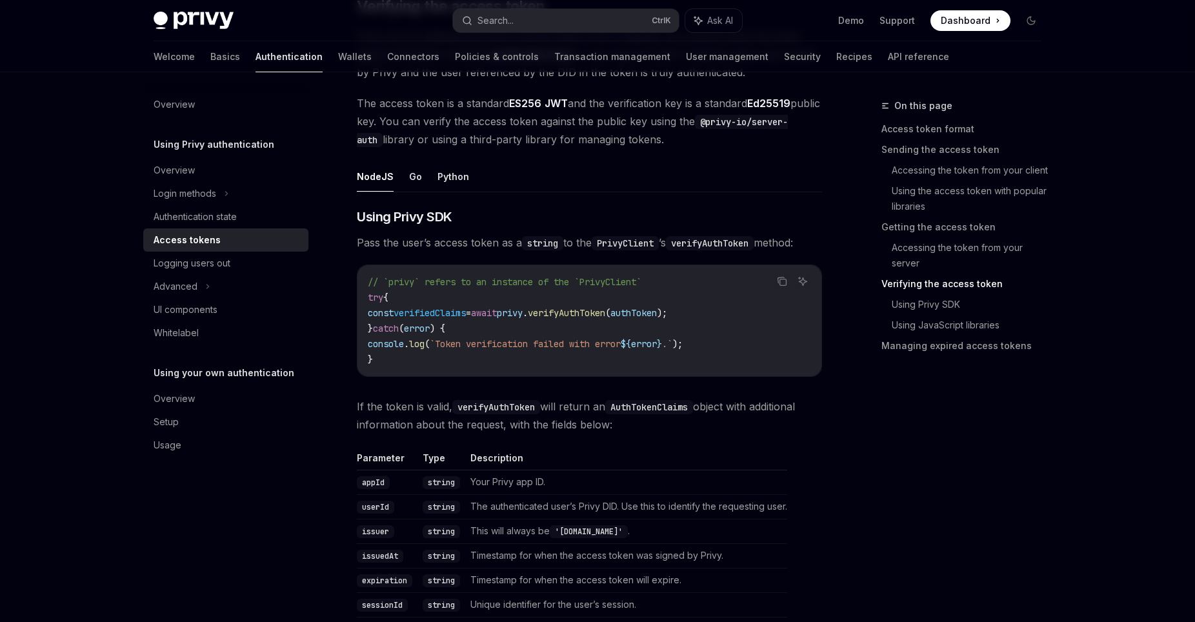
click at [635, 245] on code "PrivyClient" at bounding box center [625, 243] width 67 height 14
click at [605, 319] on span "verifyAuthToken" at bounding box center [566, 313] width 77 height 12
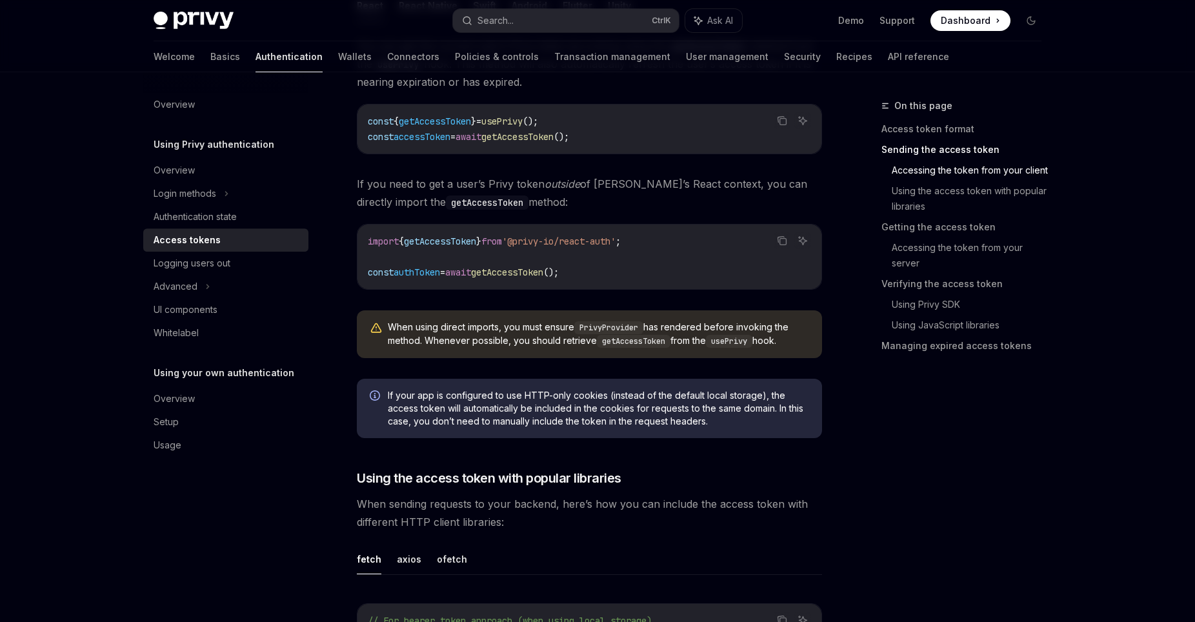
scroll to position [614, 0]
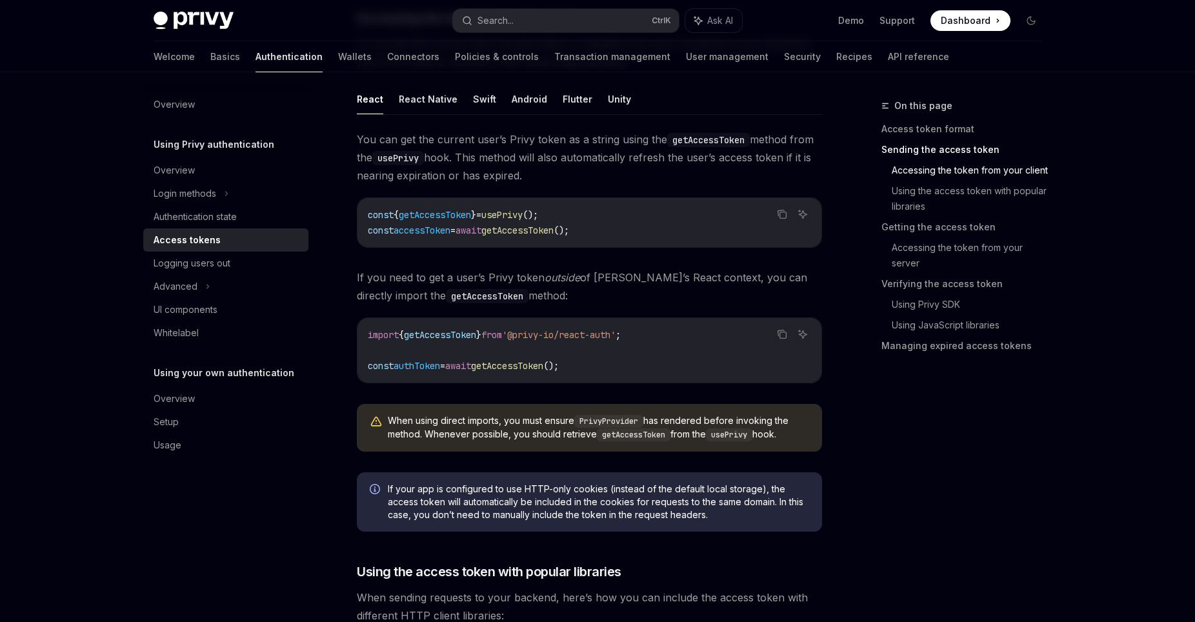
click at [440, 230] on span "accessToken" at bounding box center [422, 231] width 57 height 12
copy span "accessToken"
click at [458, 348] on code "import { getAccessToken } from '@privy-io/react-auth' ; const authToken = await…" at bounding box center [589, 350] width 443 height 46
click at [455, 334] on span "getAccessToken" at bounding box center [440, 335] width 72 height 12
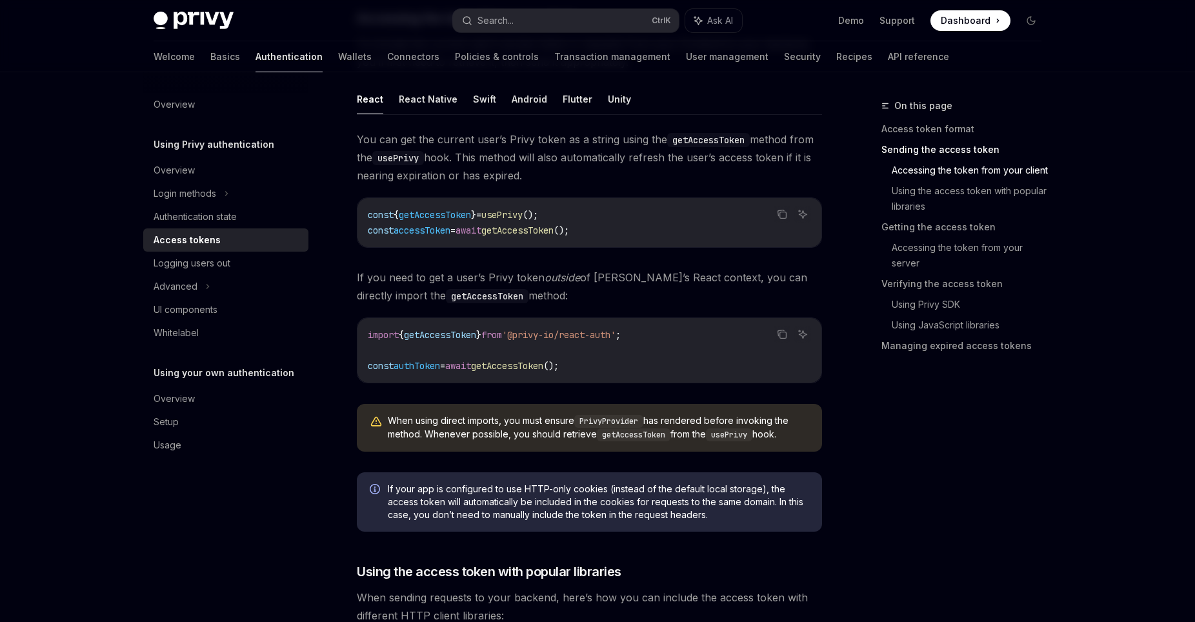
click at [455, 334] on span "getAccessToken" at bounding box center [440, 335] width 72 height 12
click at [445, 371] on span "=" at bounding box center [442, 366] width 5 height 12
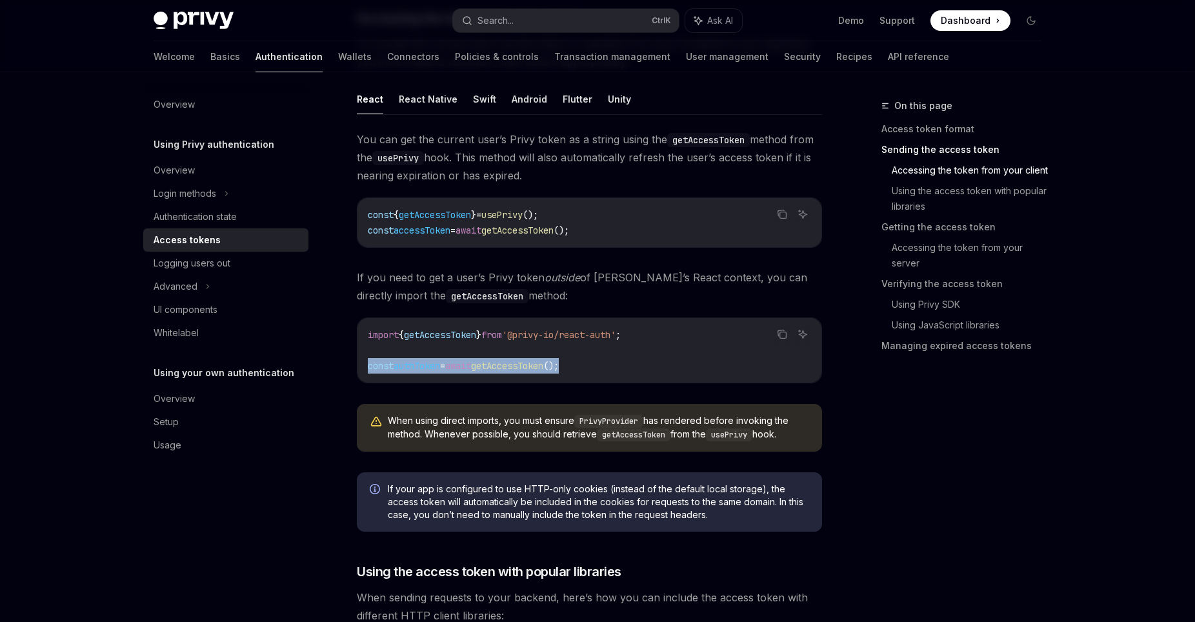
click at [445, 371] on span "=" at bounding box center [442, 366] width 5 height 12
copy code "const authToken = await getAccessToken ();"
click at [445, 214] on span "getAccessToken" at bounding box center [435, 215] width 72 height 12
click at [446, 214] on span "getAccessToken" at bounding box center [435, 215] width 72 height 12
click at [526, 223] on code "const { getAccessToken } = usePrivy (); const accessToken = await getAccessToke…" at bounding box center [589, 222] width 443 height 31
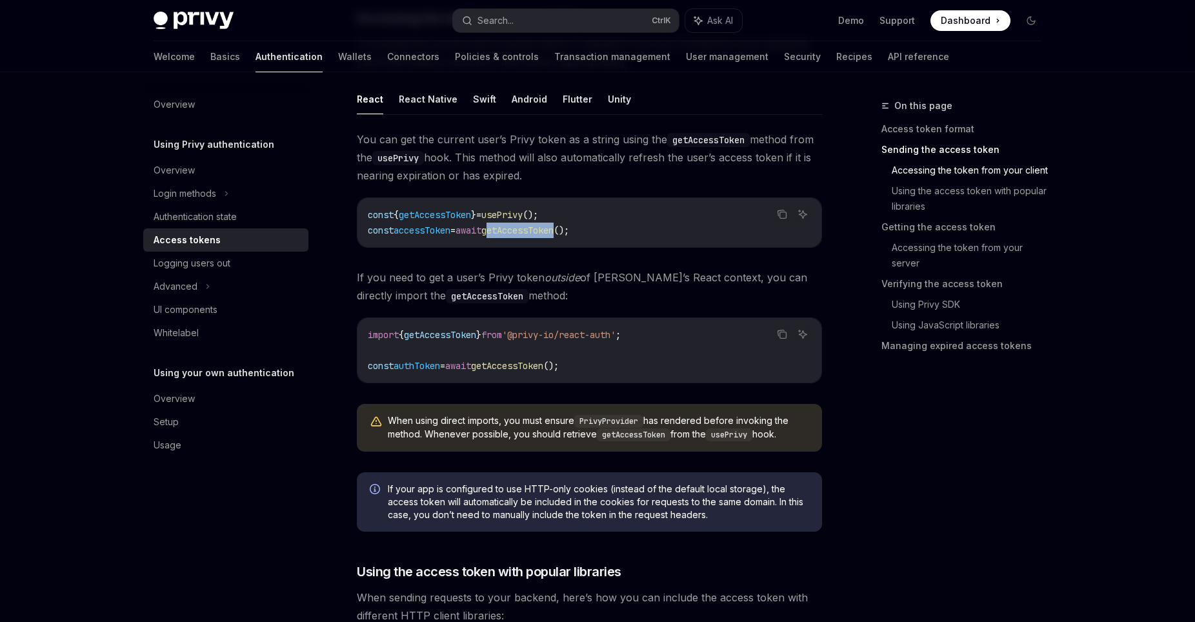
click at [526, 223] on code "const { getAccessToken } = usePrivy (); const accessToken = await getAccessToke…" at bounding box center [589, 222] width 443 height 31
click at [462, 217] on span "getAccessToken" at bounding box center [435, 215] width 72 height 12
